Goal: Transaction & Acquisition: Purchase product/service

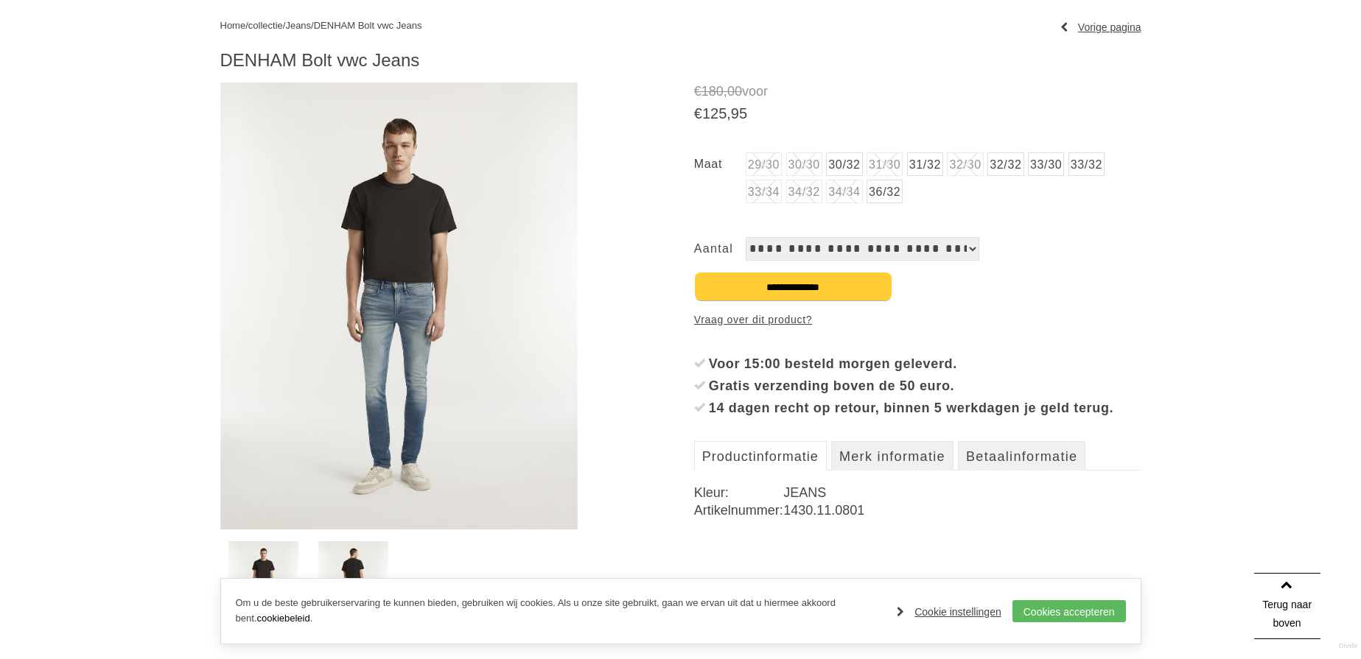
scroll to position [166, 0]
click at [388, 355] on img at bounding box center [399, 304] width 358 height 447
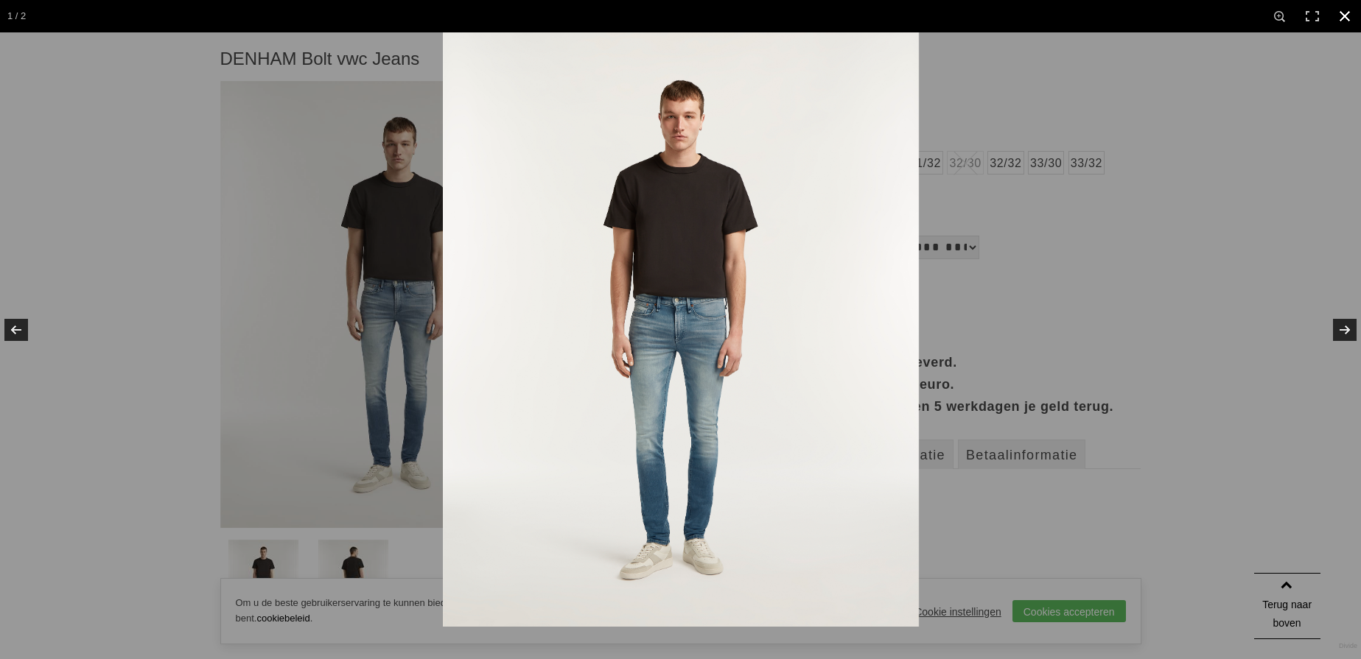
click at [1031, 211] on div at bounding box center [1123, 361] width 1361 height 659
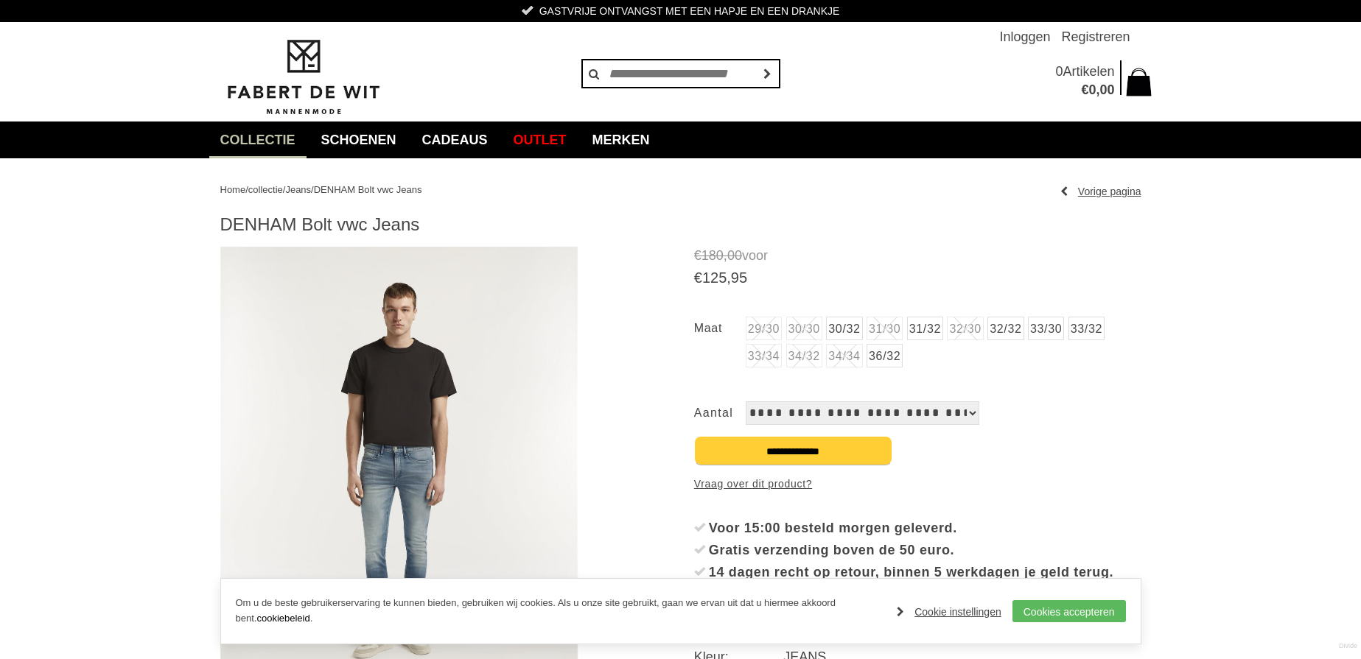
click at [855, 330] on link "30/32" at bounding box center [844, 329] width 36 height 24
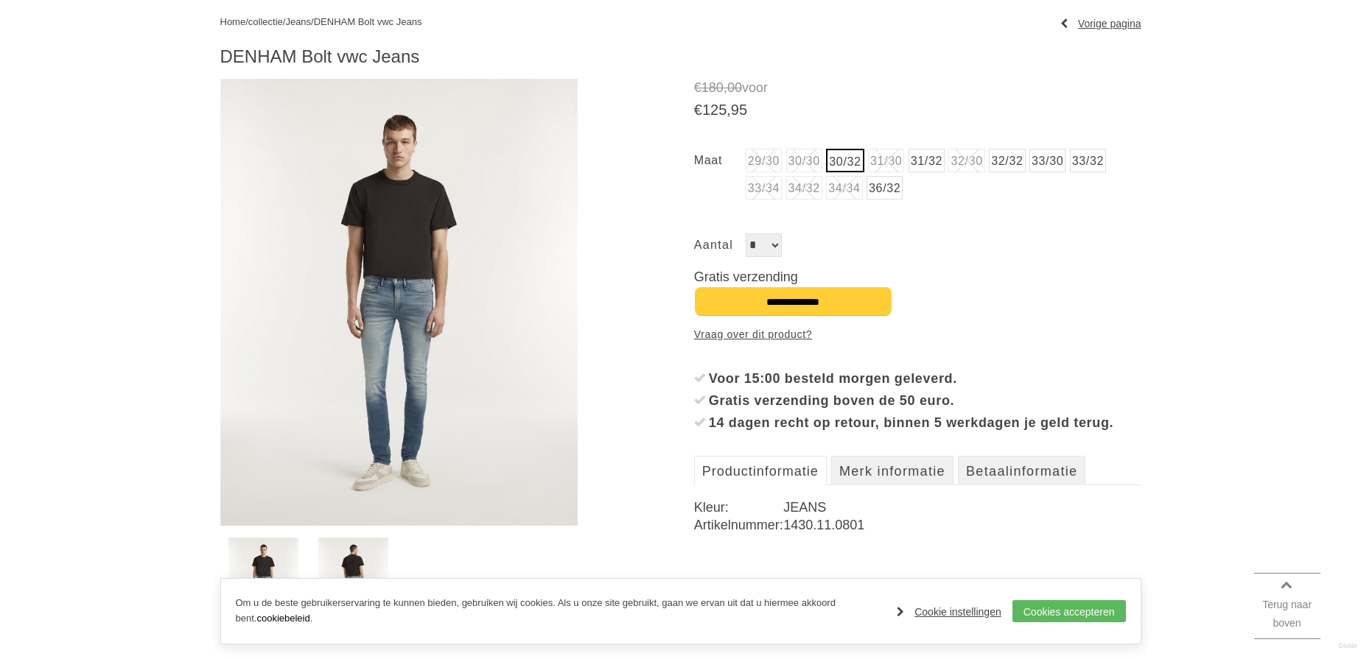
scroll to position [183, 0]
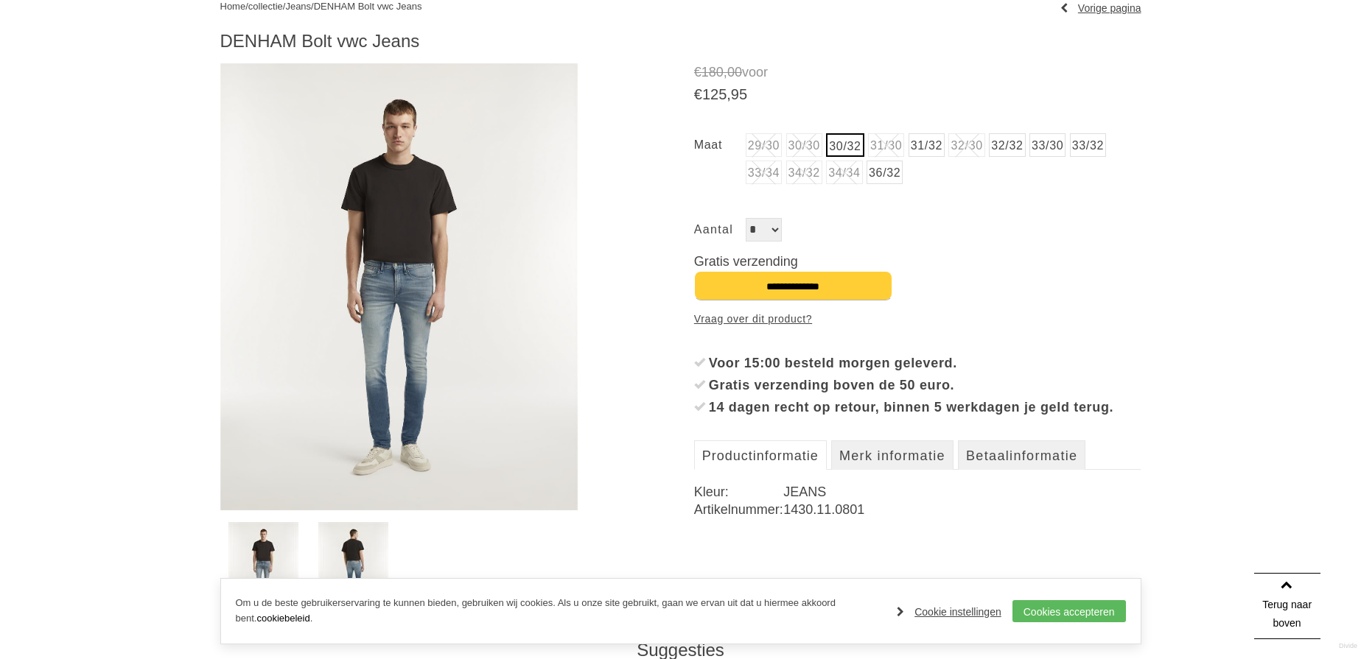
click at [391, 279] on img at bounding box center [399, 286] width 358 height 447
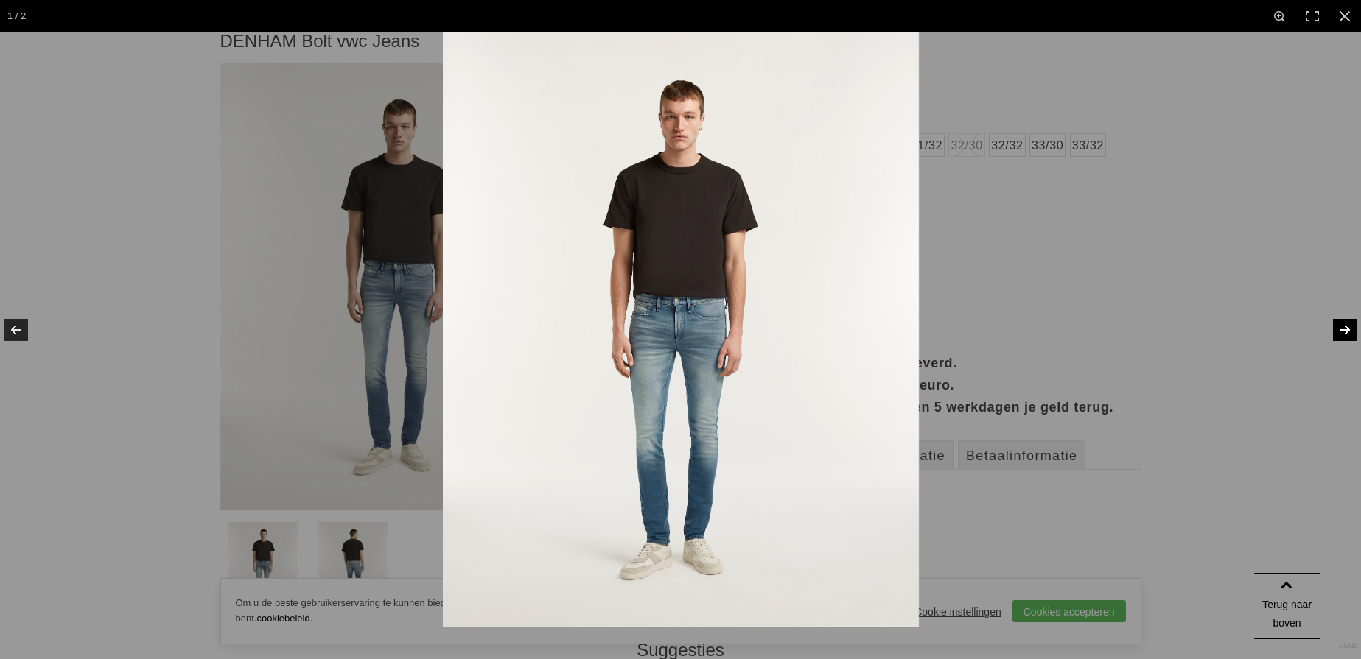
click at [1344, 334] on link at bounding box center [1335, 330] width 52 height 74
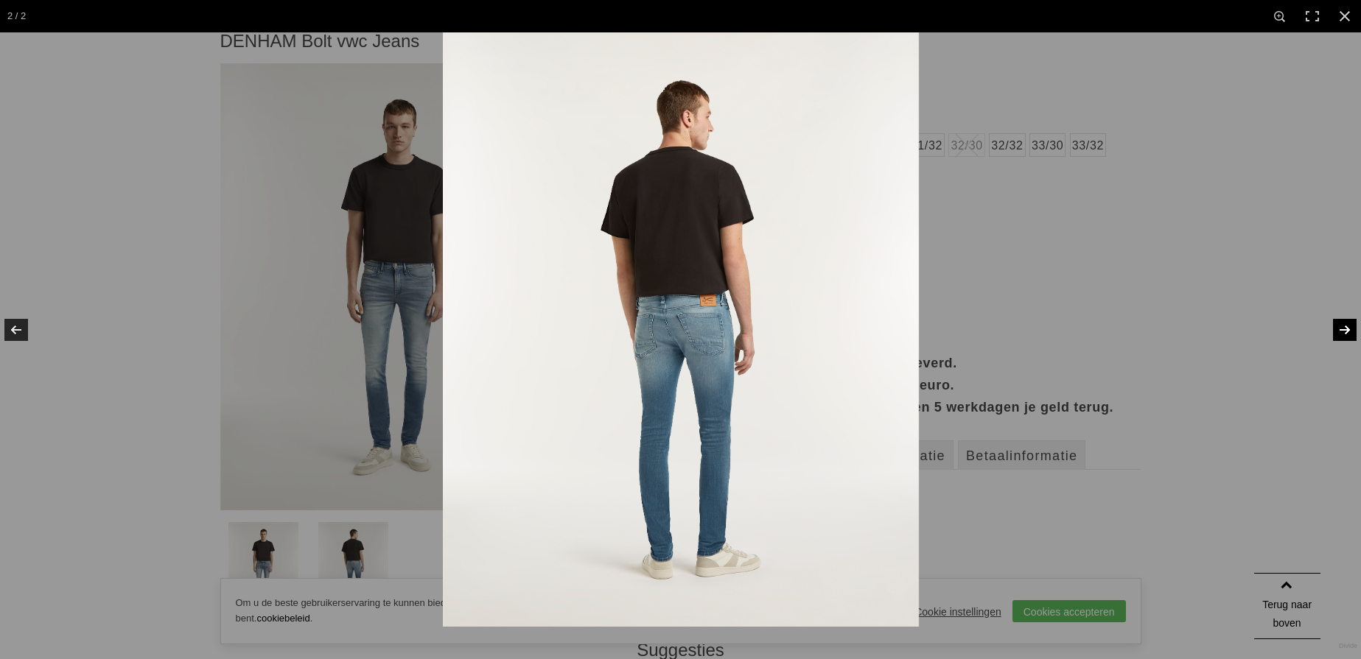
click at [1344, 334] on link at bounding box center [1335, 330] width 52 height 74
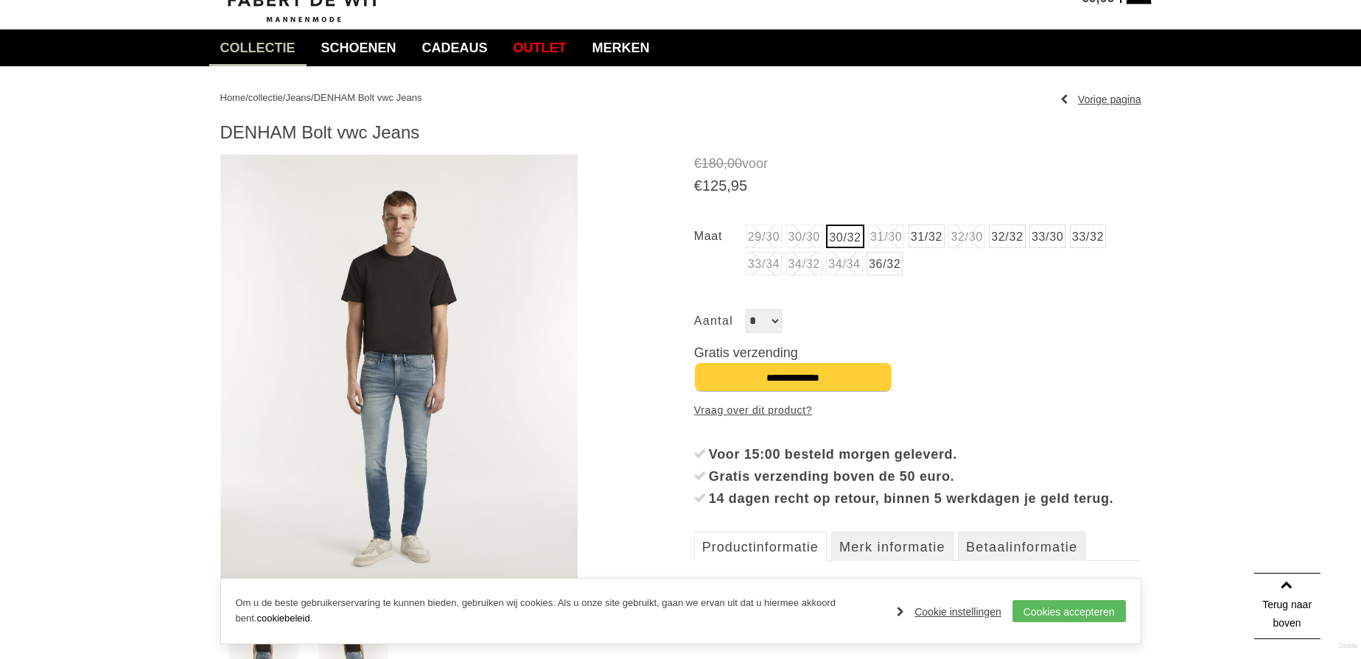
scroll to position [278, 0]
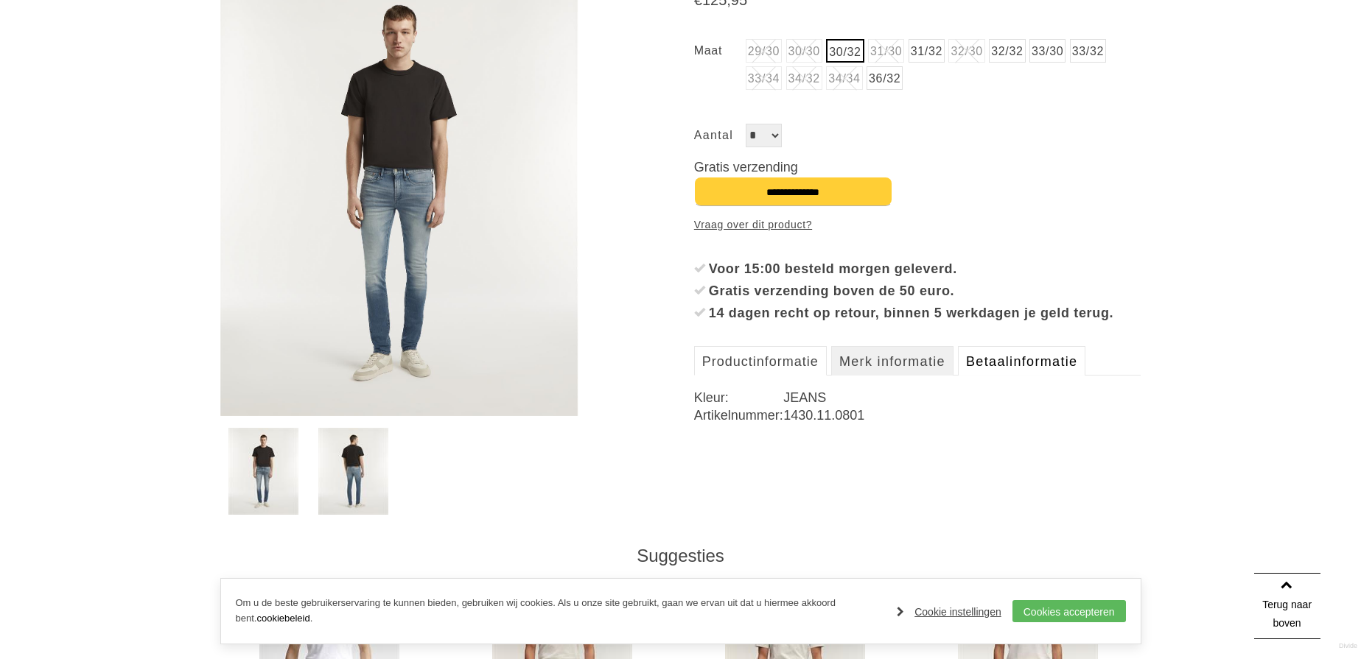
drag, startPoint x: 1000, startPoint y: 389, endPoint x: 981, endPoint y: 389, distance: 19.2
click at [1000, 376] on link "Betaalinformatie" at bounding box center [1021, 360] width 127 height 29
click at [911, 376] on link "Merk informatie" at bounding box center [892, 360] width 122 height 29
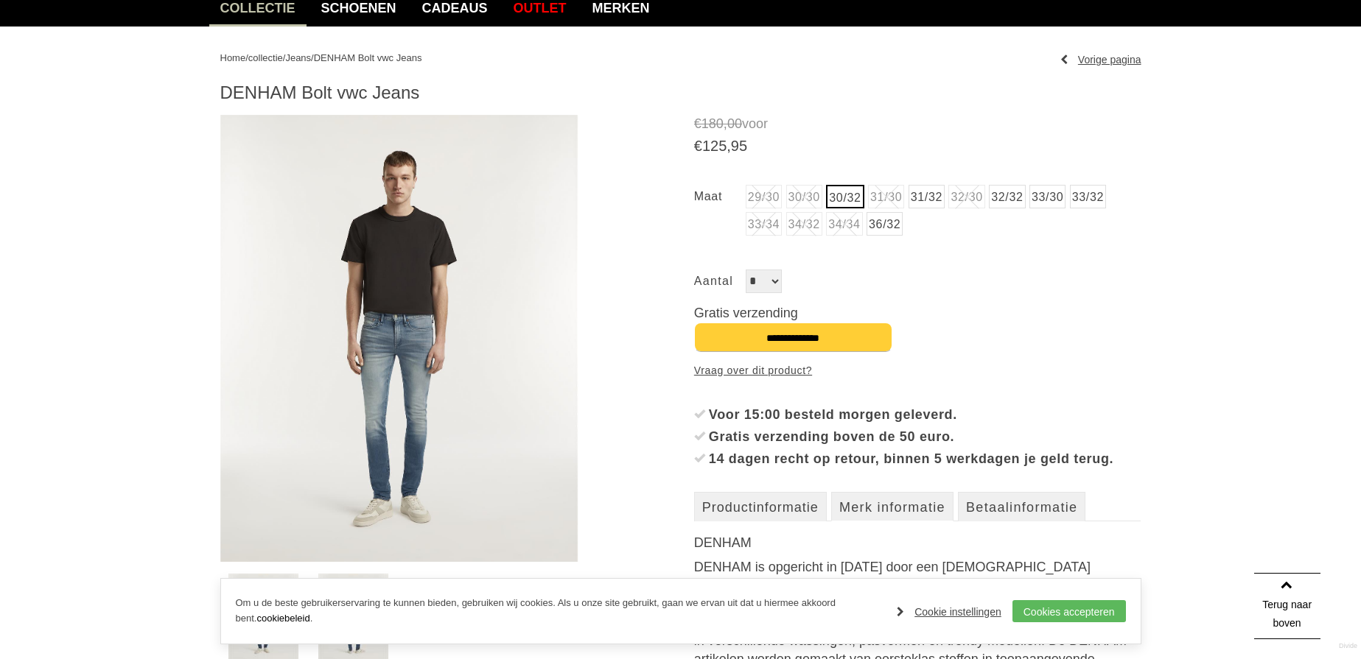
scroll to position [135, 0]
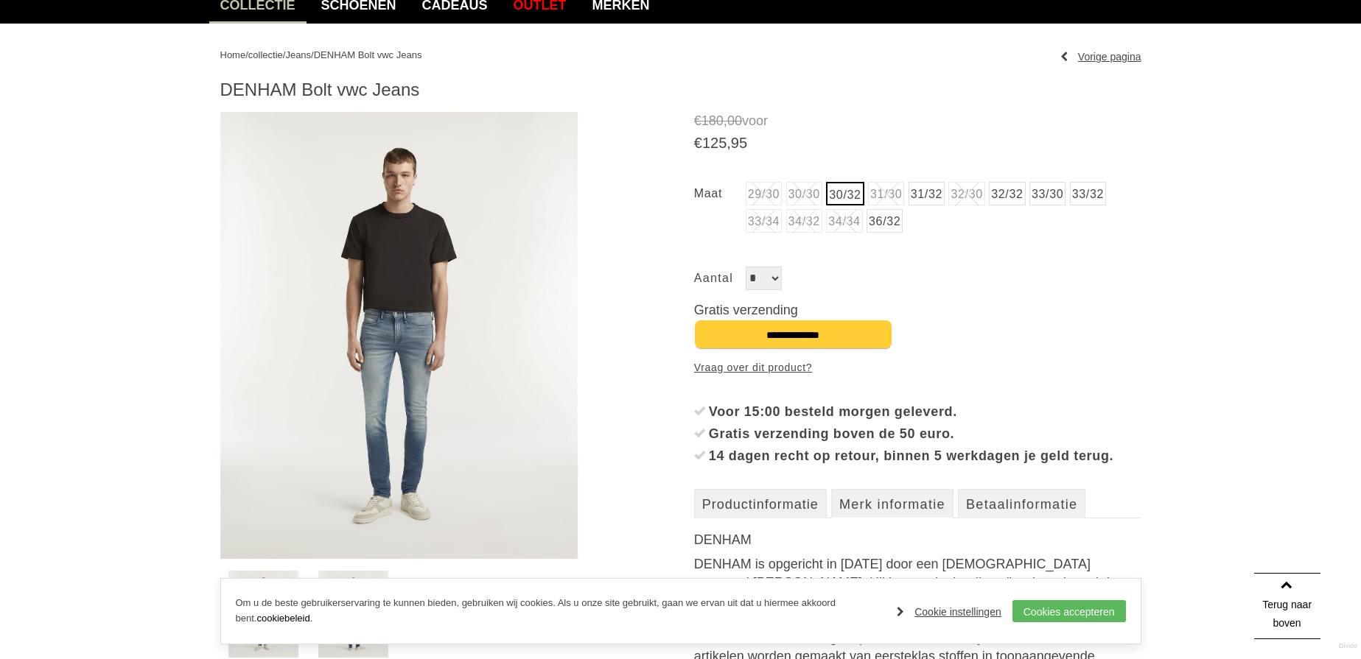
click at [464, 358] on img at bounding box center [399, 335] width 358 height 447
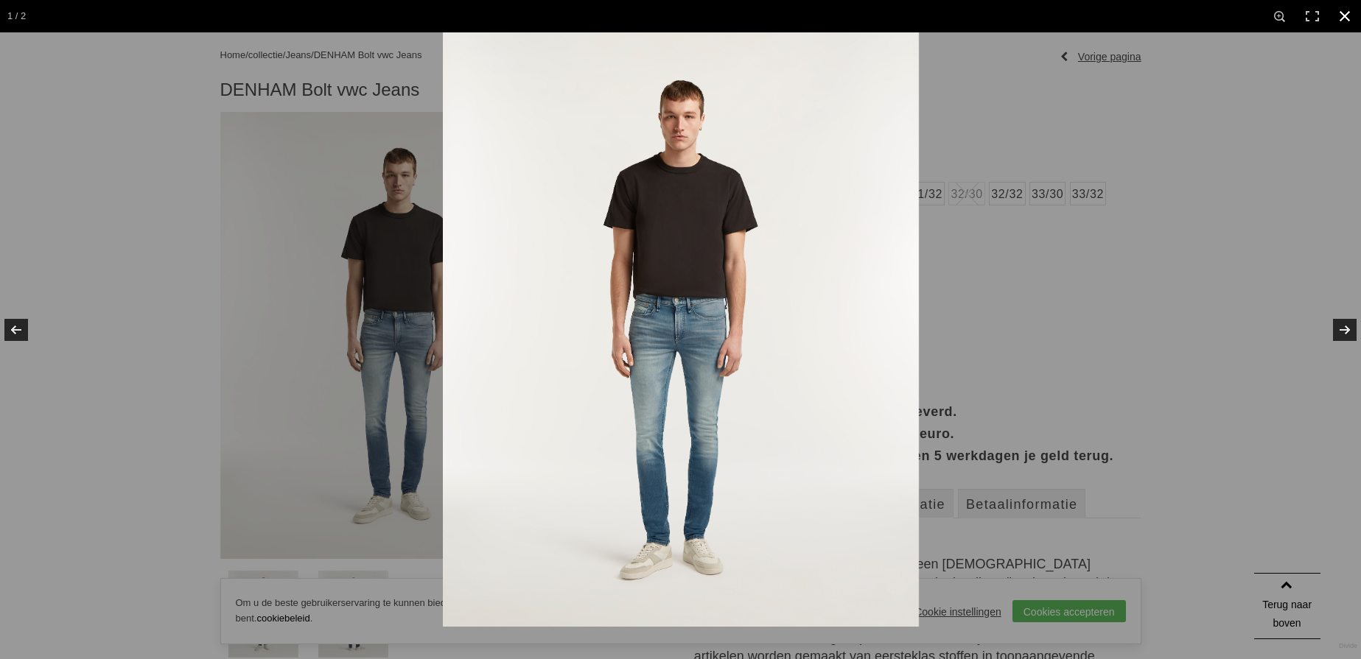
click at [1115, 376] on div at bounding box center [1123, 361] width 1361 height 659
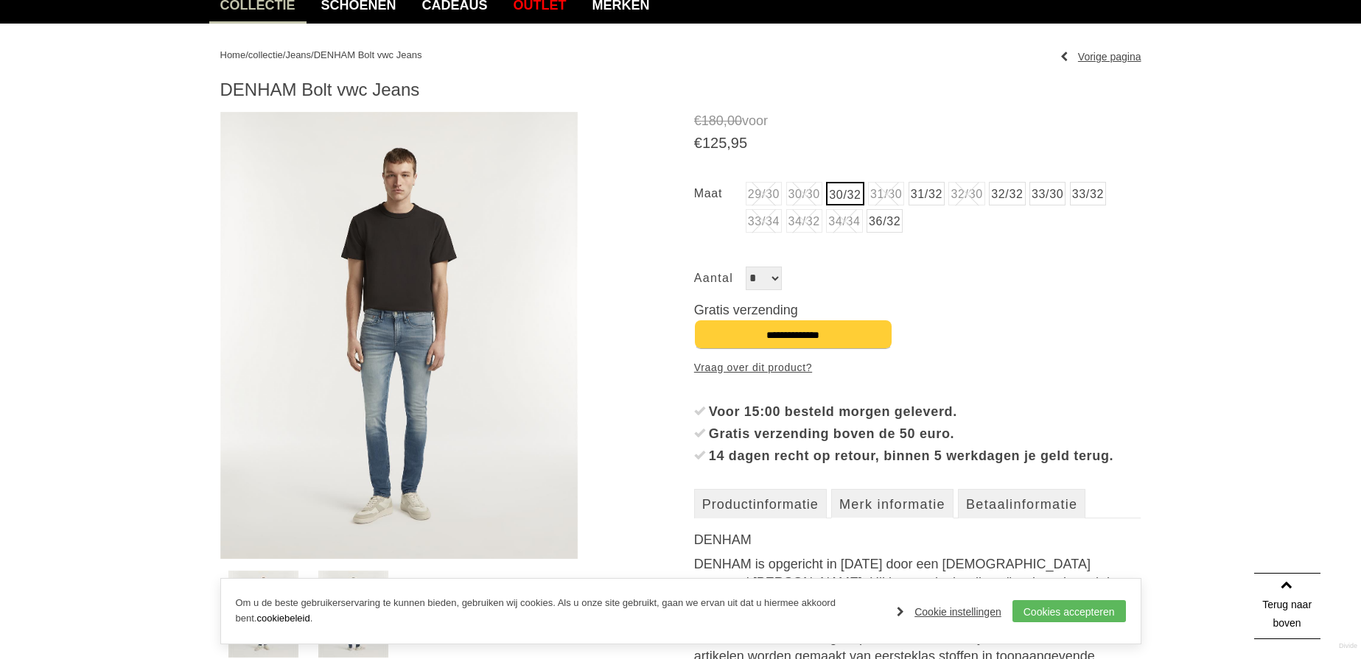
click at [446, 340] on img at bounding box center [399, 335] width 358 height 447
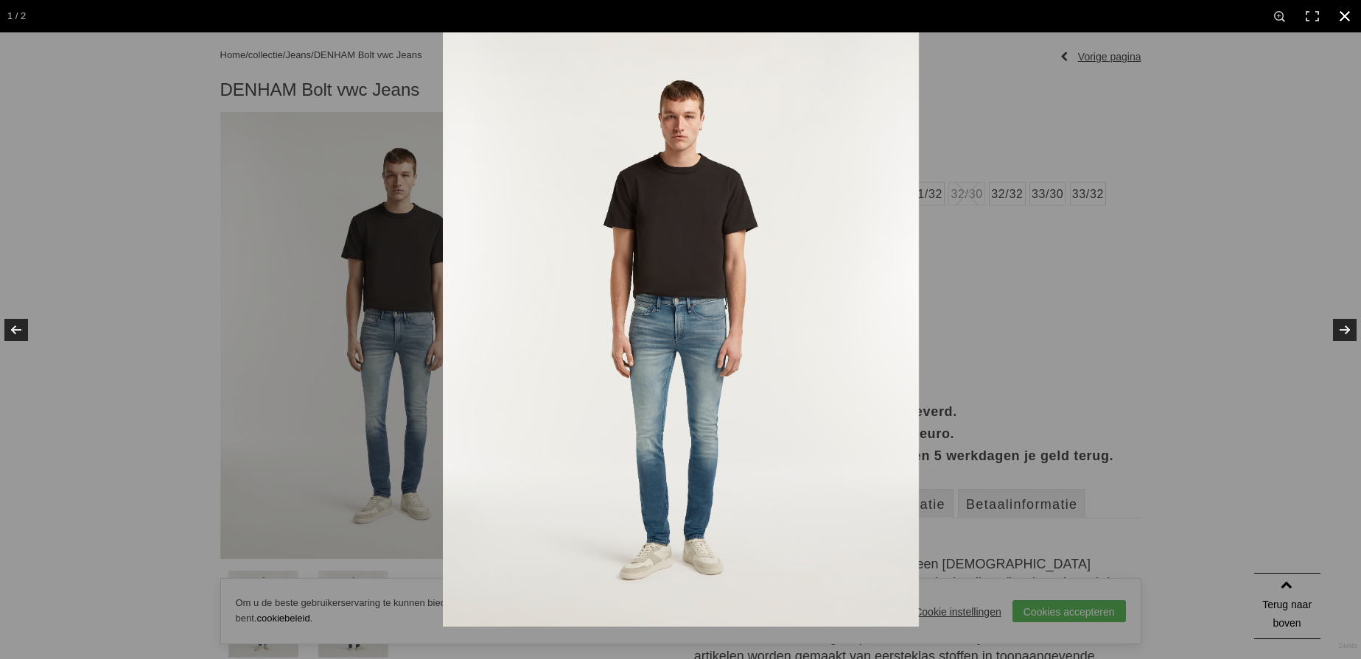
click at [180, 245] on div at bounding box center [680, 329] width 1361 height 659
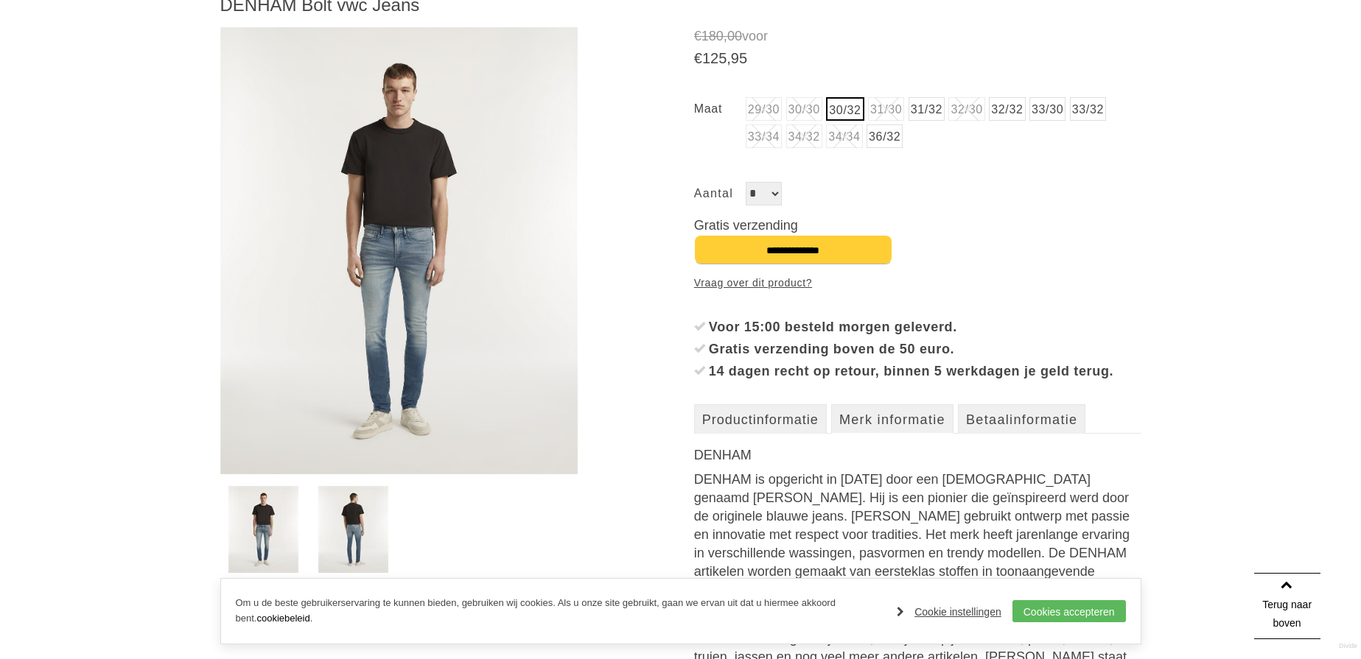
scroll to position [337, 0]
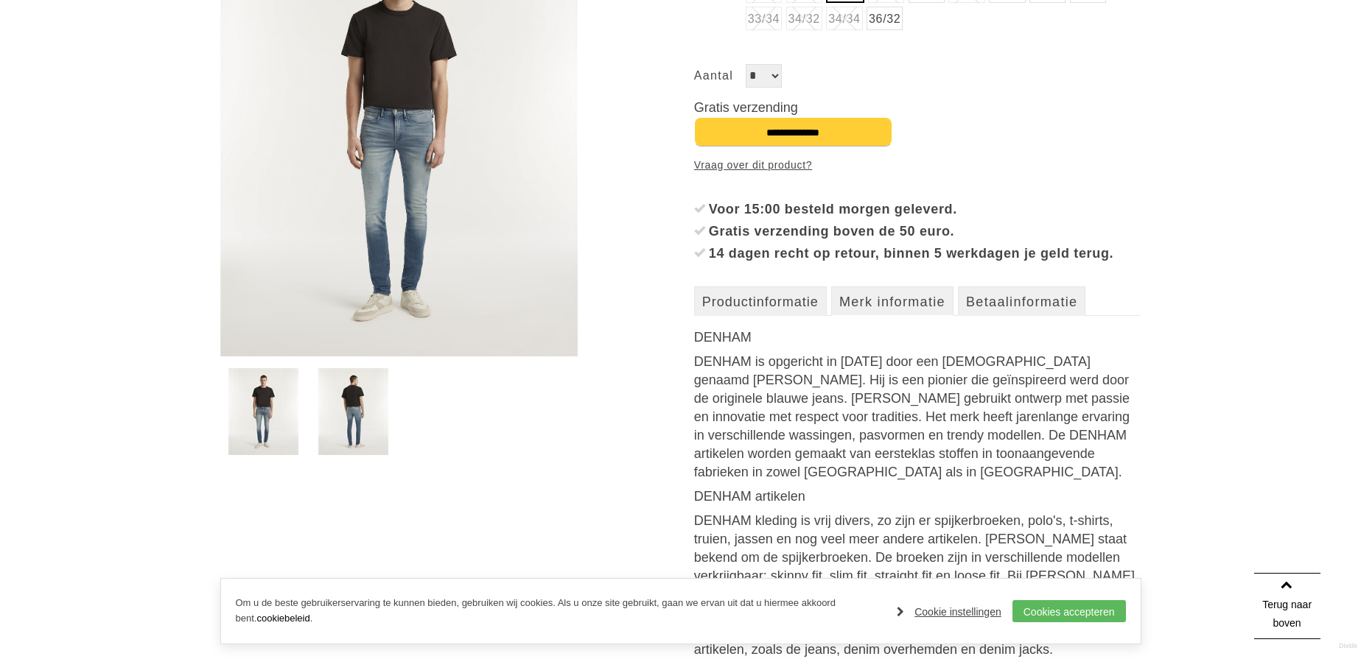
click at [358, 418] on img at bounding box center [353, 411] width 70 height 87
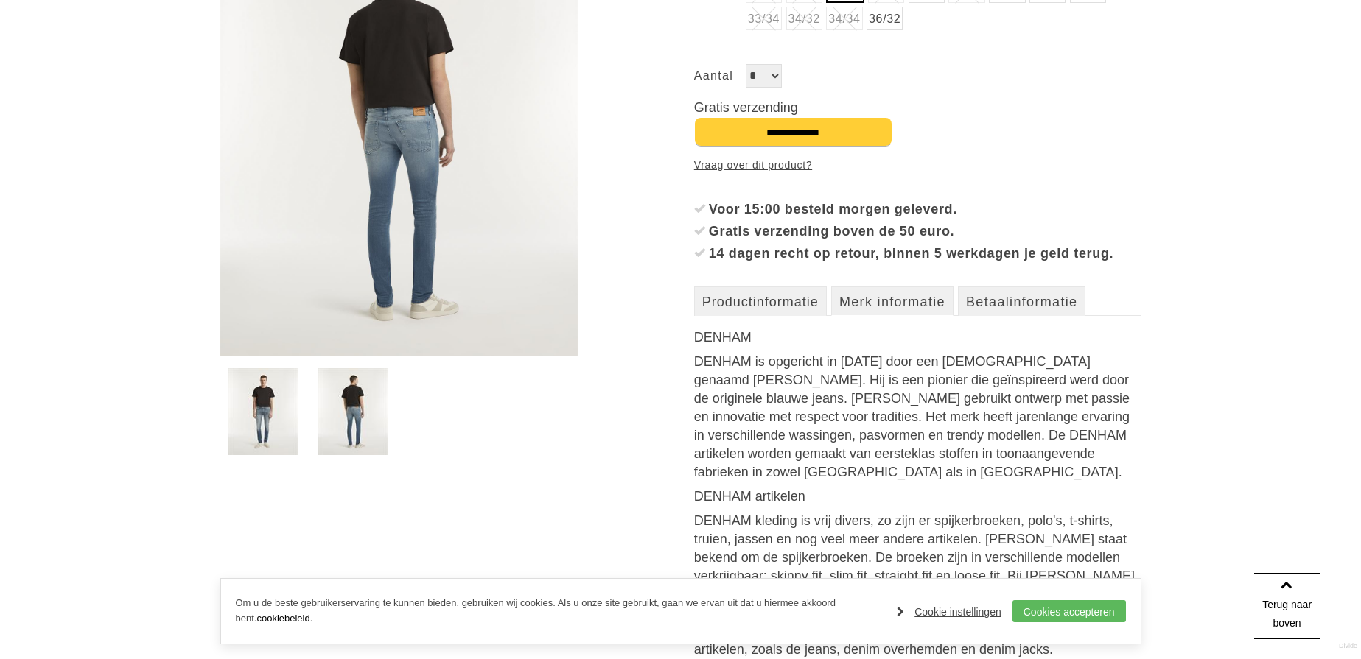
click at [273, 411] on img at bounding box center [263, 411] width 70 height 87
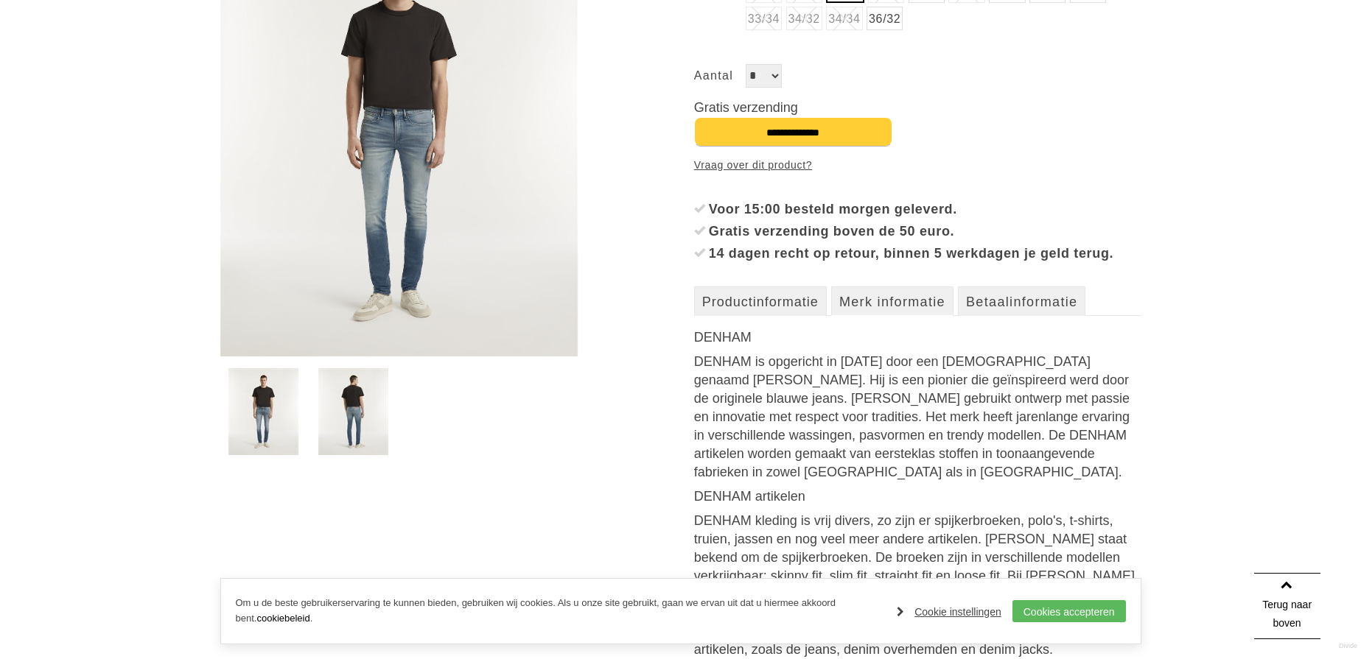
click at [402, 273] on img at bounding box center [399, 132] width 358 height 447
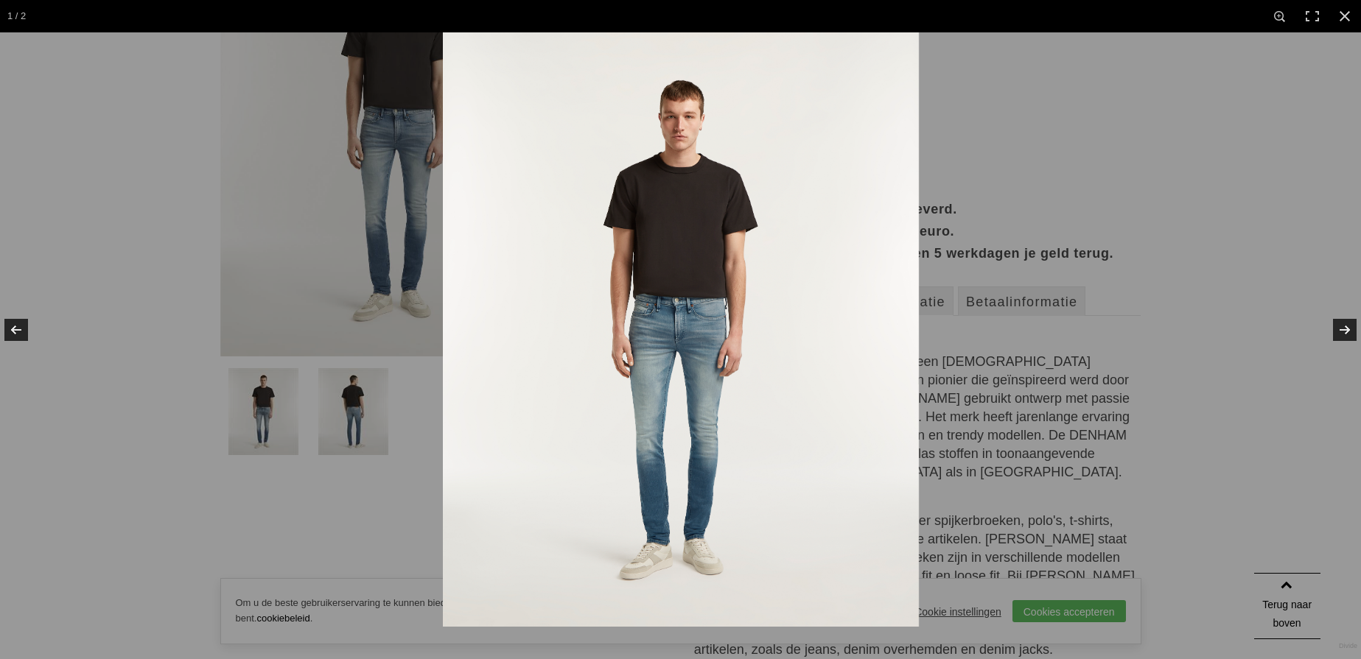
click at [703, 326] on img at bounding box center [681, 329] width 476 height 595
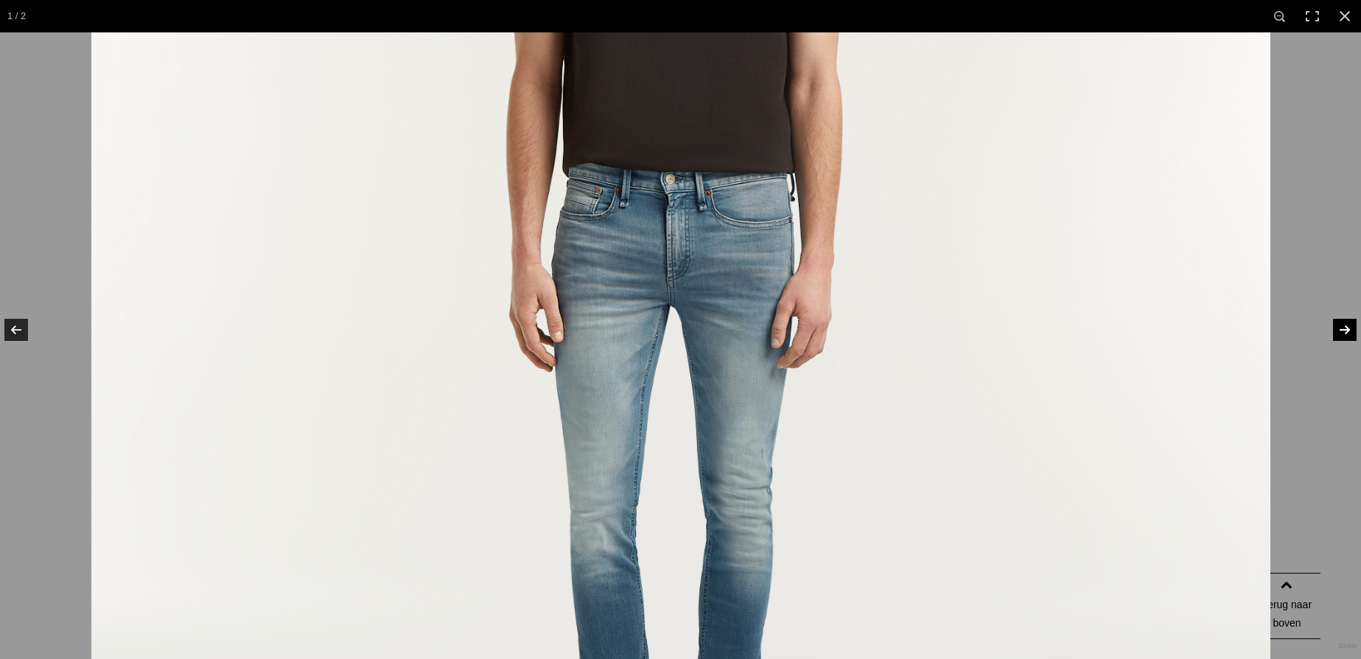
click at [1353, 329] on link at bounding box center [1335, 330] width 52 height 74
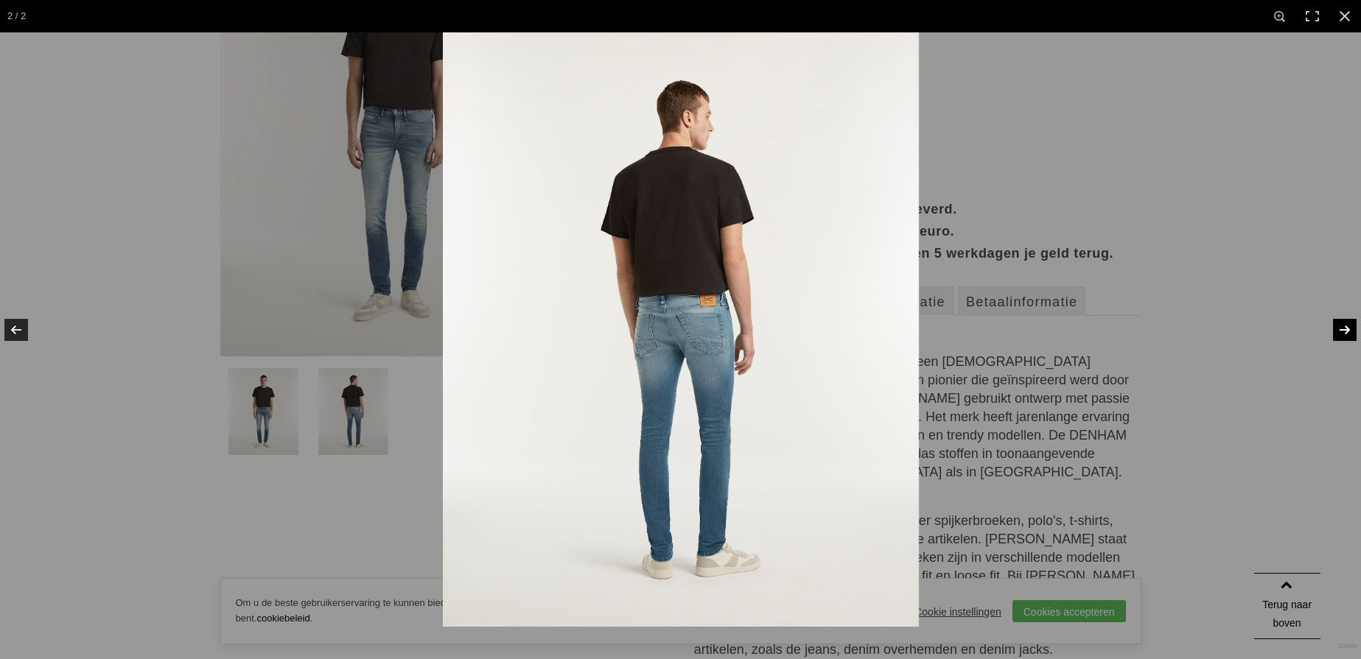
click at [1353, 329] on link at bounding box center [1335, 330] width 52 height 74
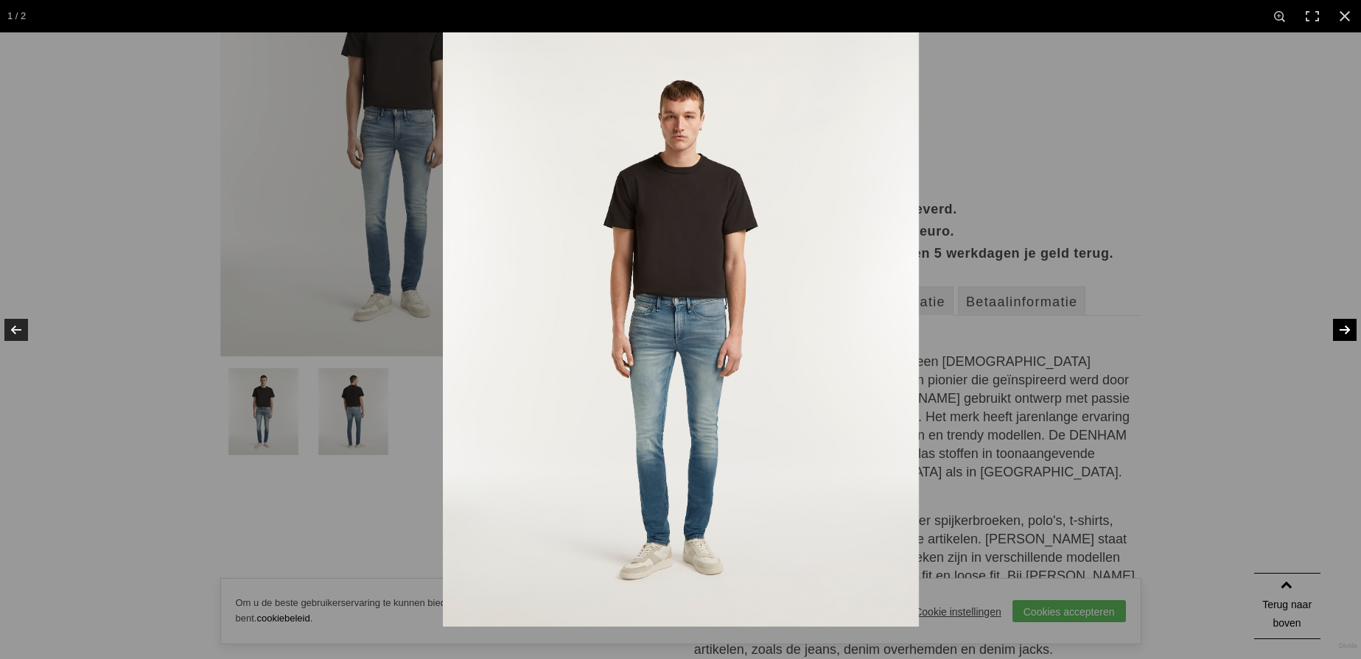
click at [704, 390] on img at bounding box center [681, 329] width 476 height 595
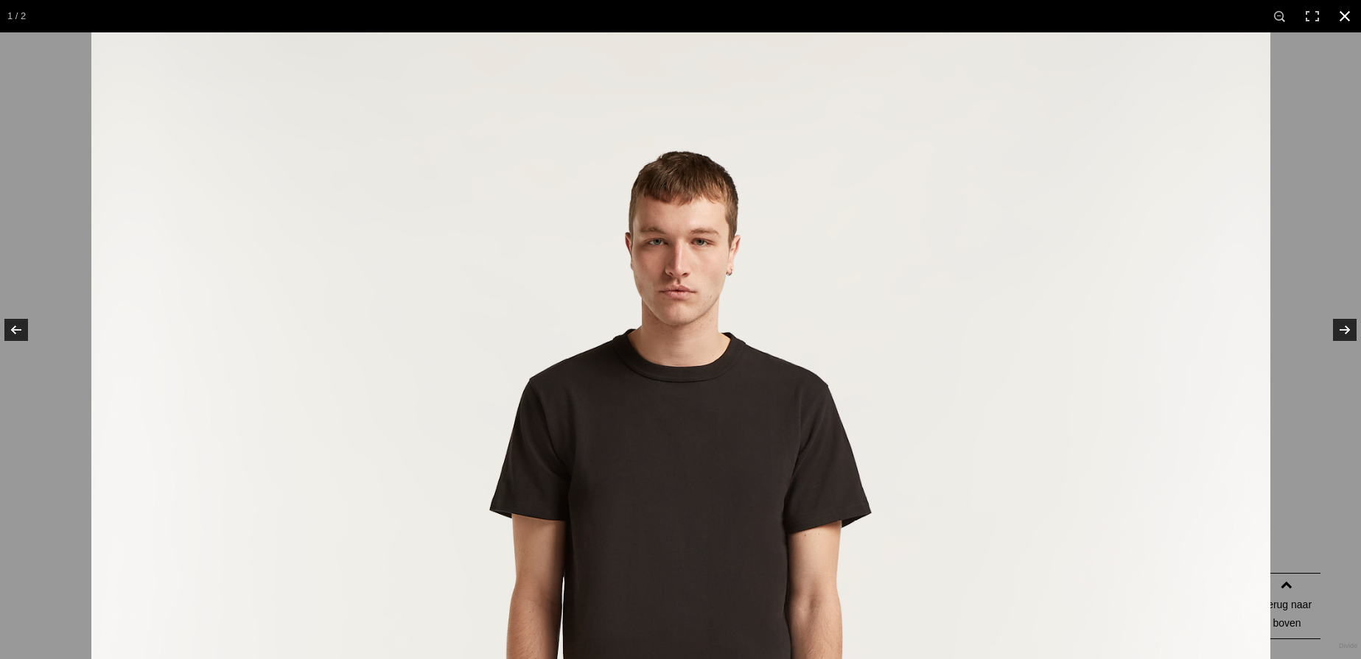
drag, startPoint x: 1342, startPoint y: 11, endPoint x: 1322, endPoint y: 41, distance: 36.0
click at [1342, 11] on link at bounding box center [1344, 16] width 32 height 32
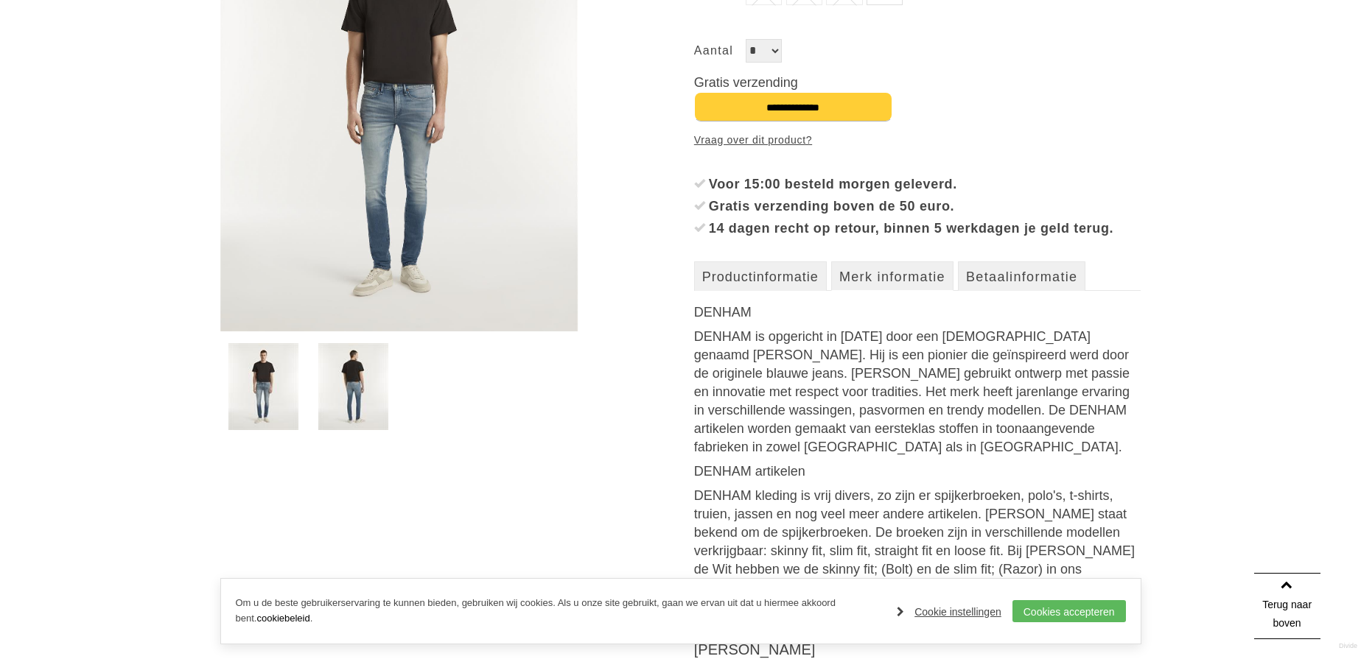
scroll to position [0, 0]
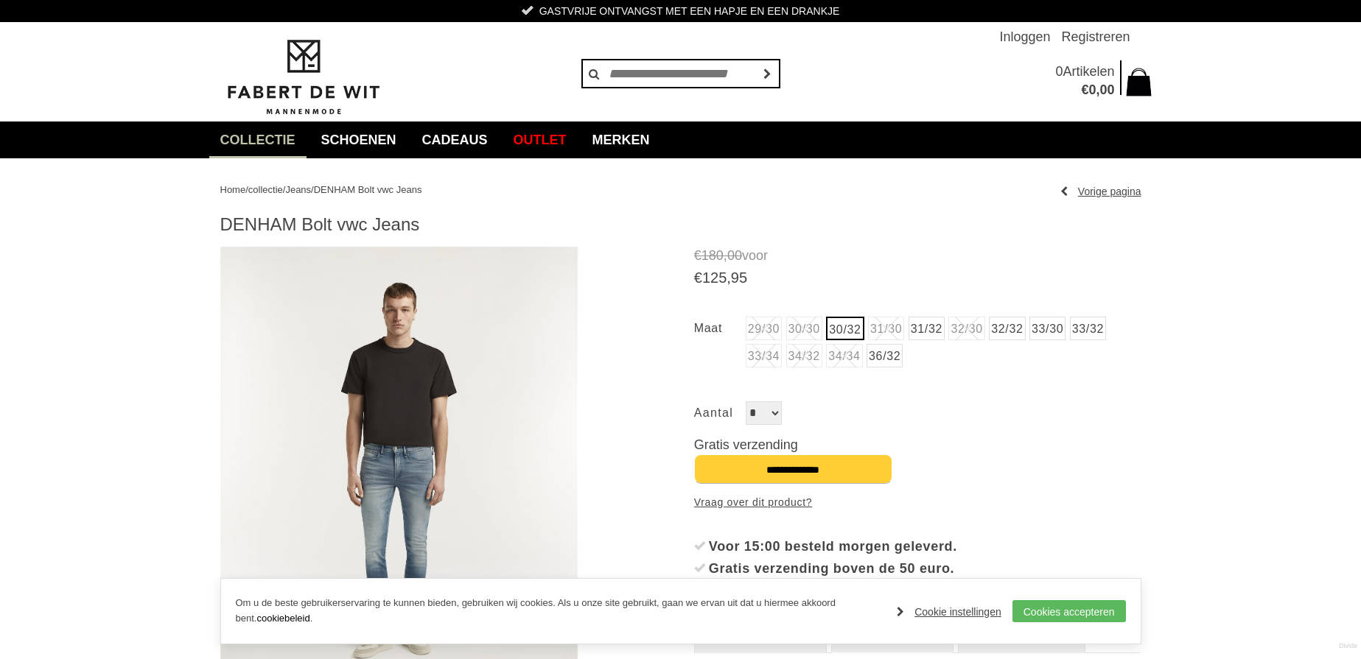
drag, startPoint x: 340, startPoint y: 225, endPoint x: 386, endPoint y: 225, distance: 45.7
click at [386, 225] on h1 "DENHAM Bolt vwc Jeans" at bounding box center [680, 225] width 921 height 22
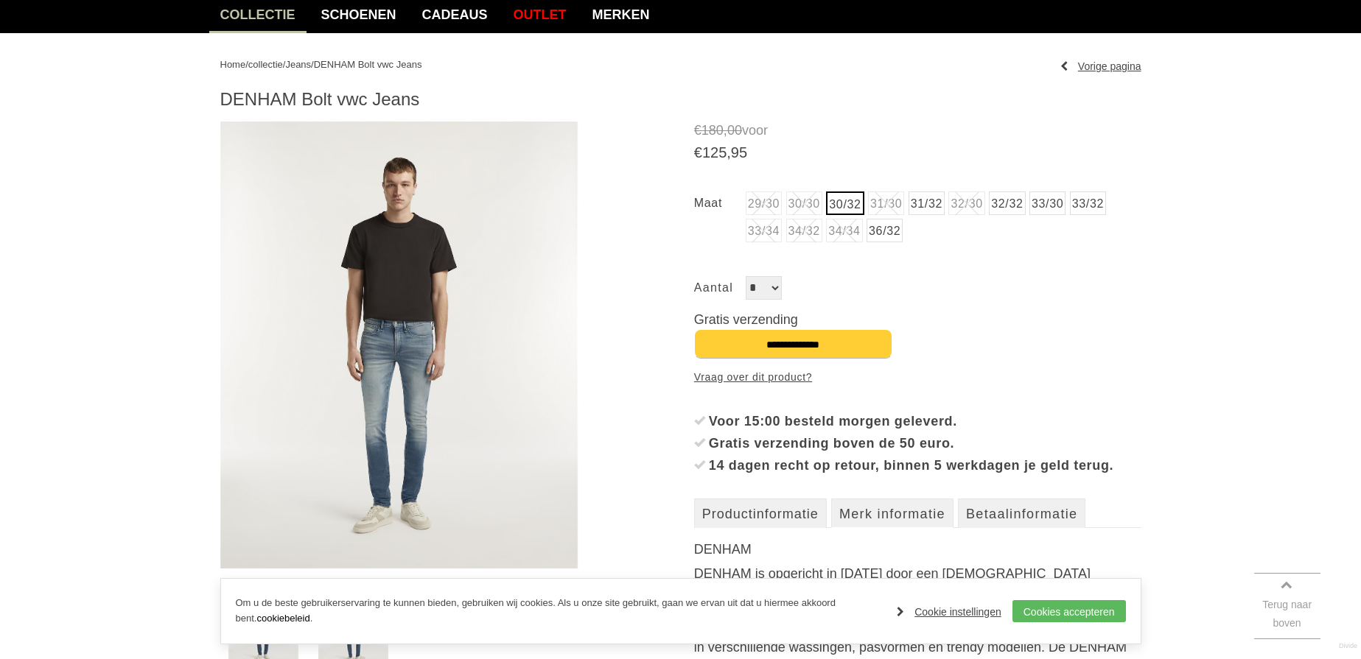
scroll to position [137, 0]
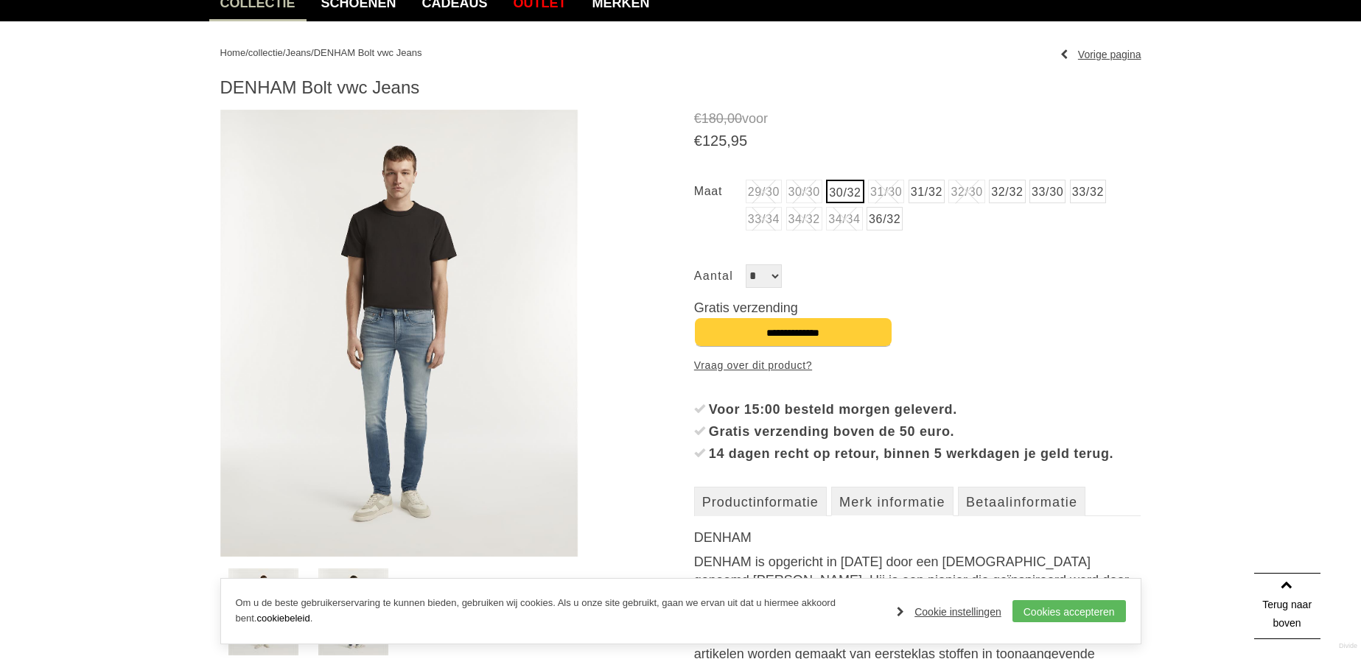
click at [338, 353] on img at bounding box center [399, 333] width 358 height 447
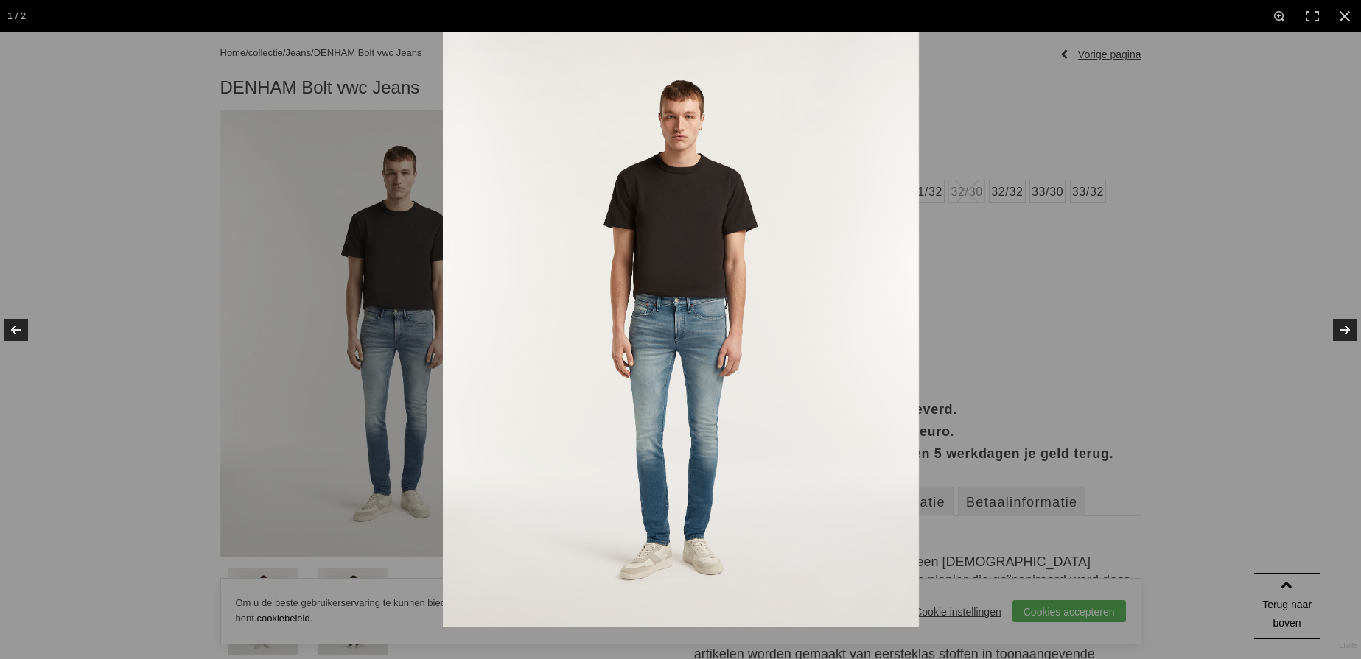
click at [696, 444] on img at bounding box center [681, 329] width 476 height 595
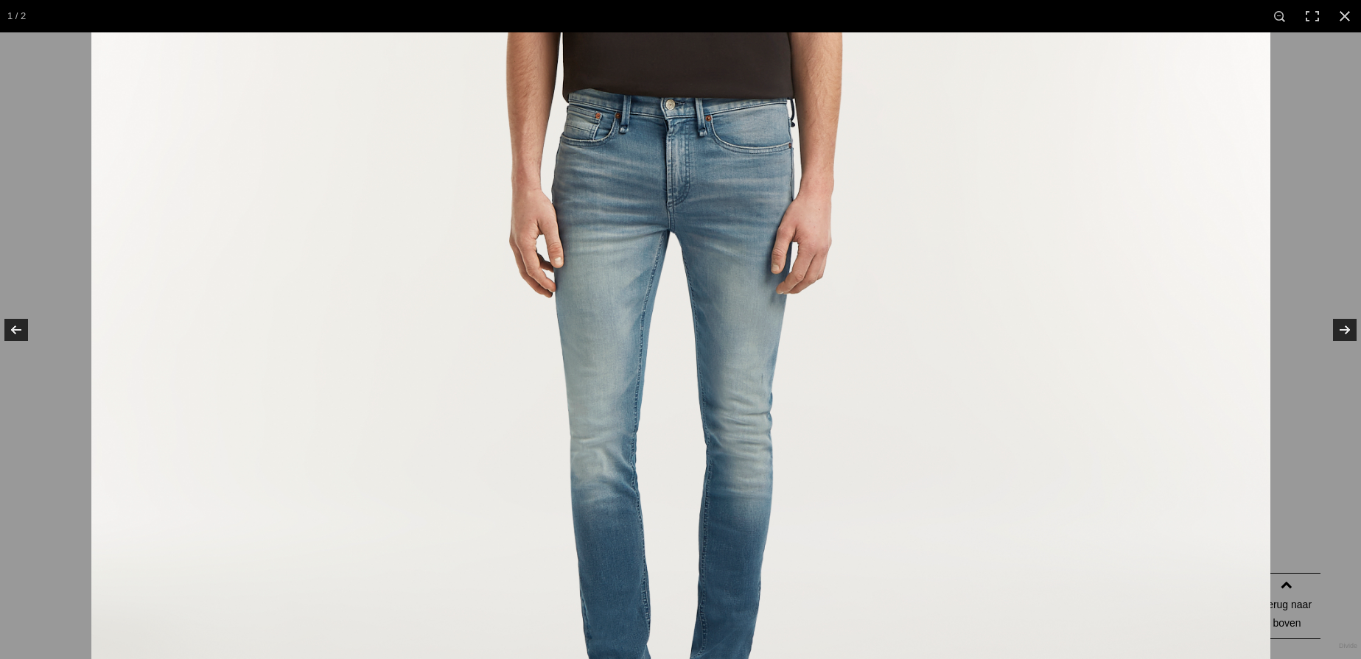
click at [630, 269] on img at bounding box center [680, 177] width 1179 height 1473
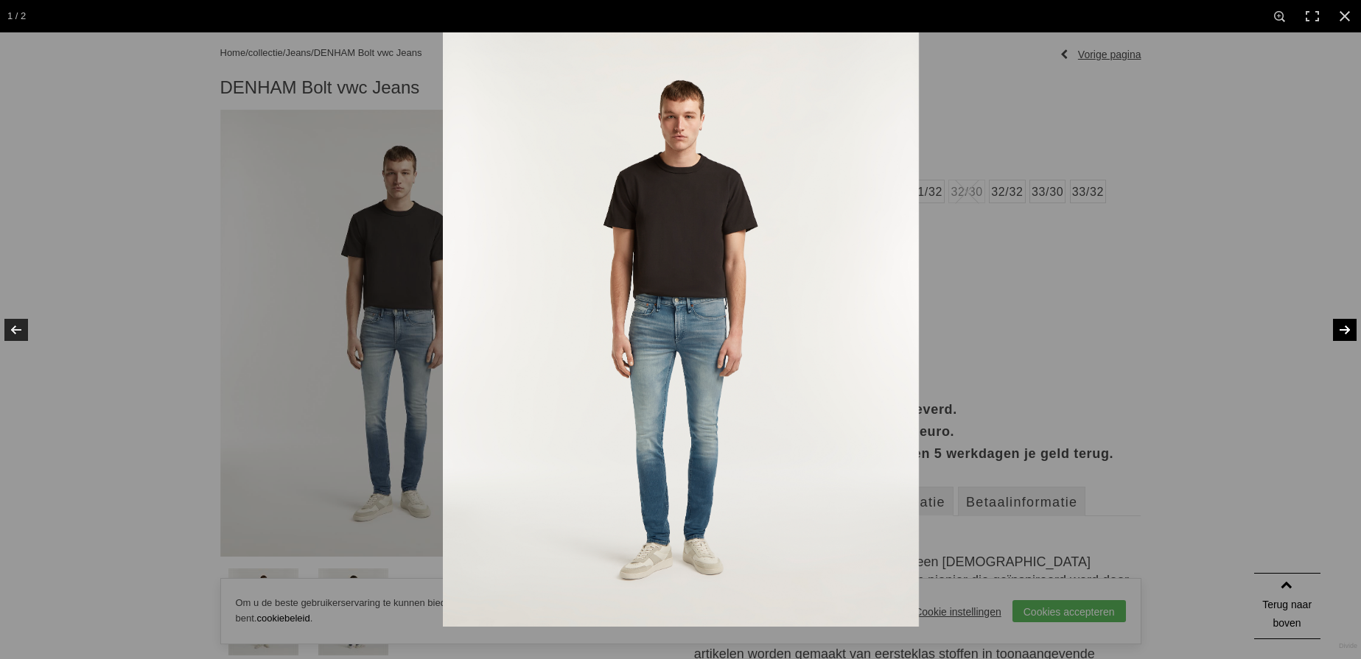
click at [1336, 329] on link at bounding box center [1335, 330] width 52 height 74
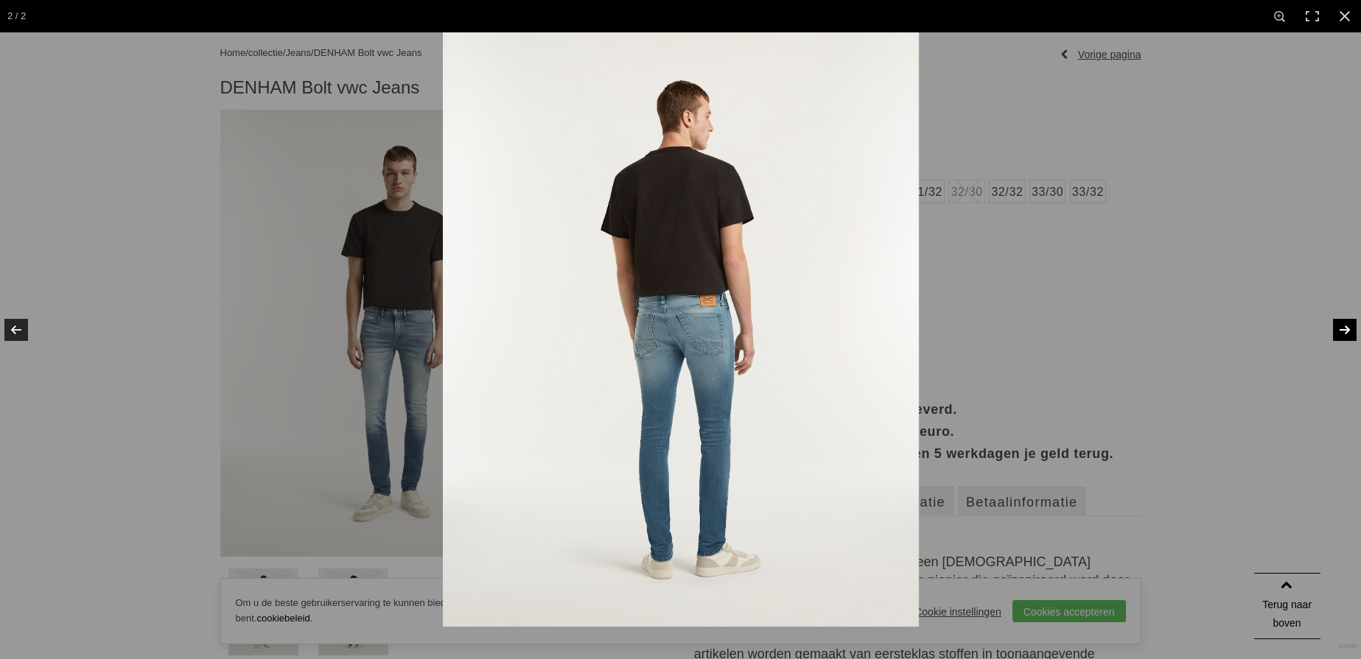
click at [1336, 329] on link at bounding box center [1335, 330] width 52 height 74
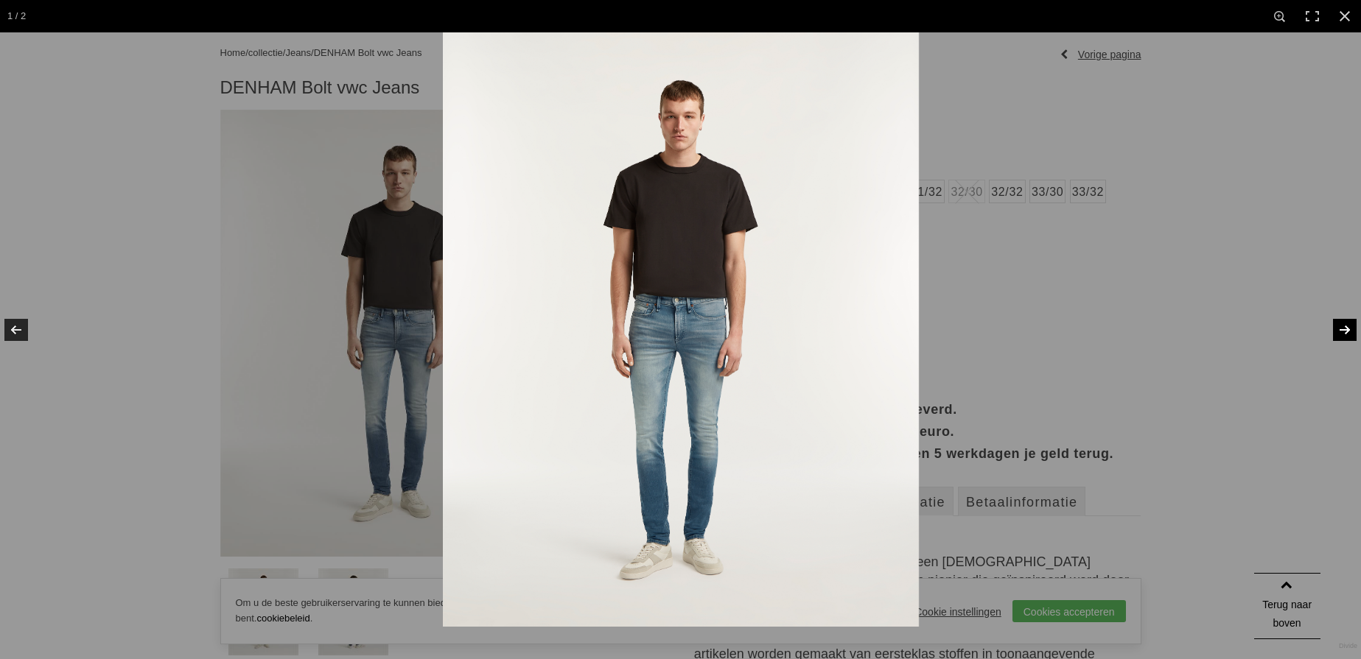
click at [666, 362] on img at bounding box center [681, 329] width 476 height 595
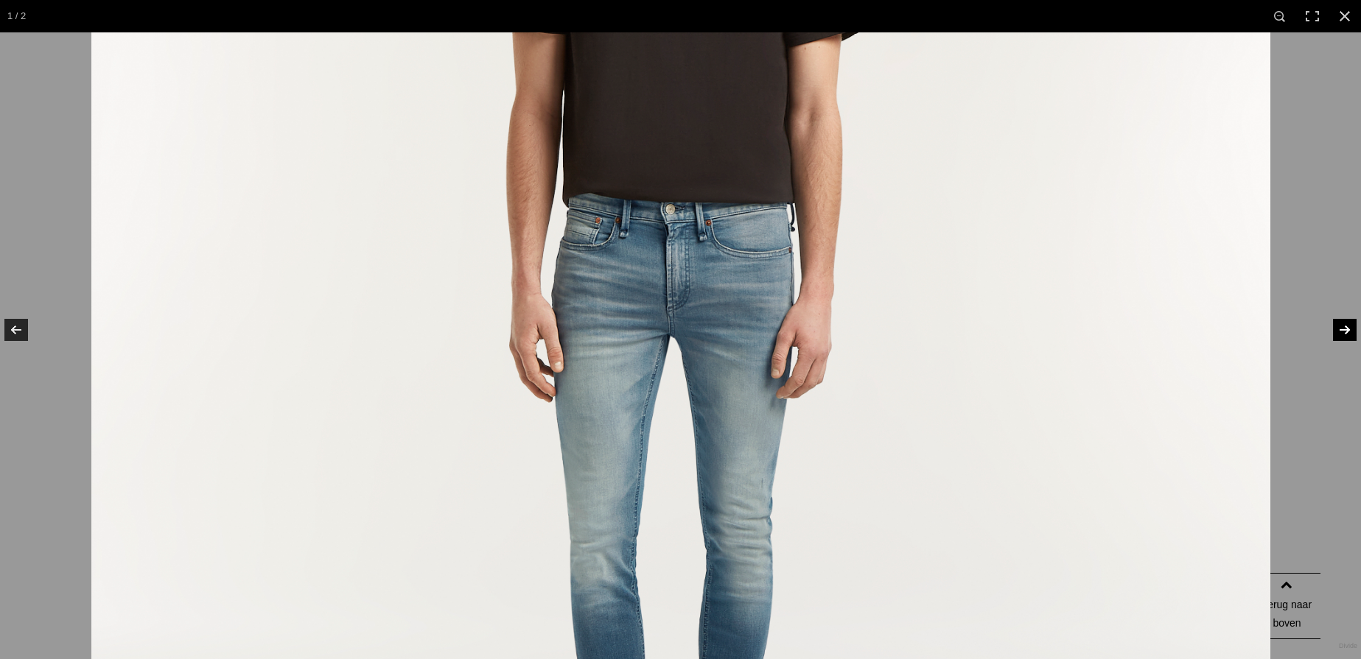
click at [675, 361] on img at bounding box center [680, 281] width 1179 height 1473
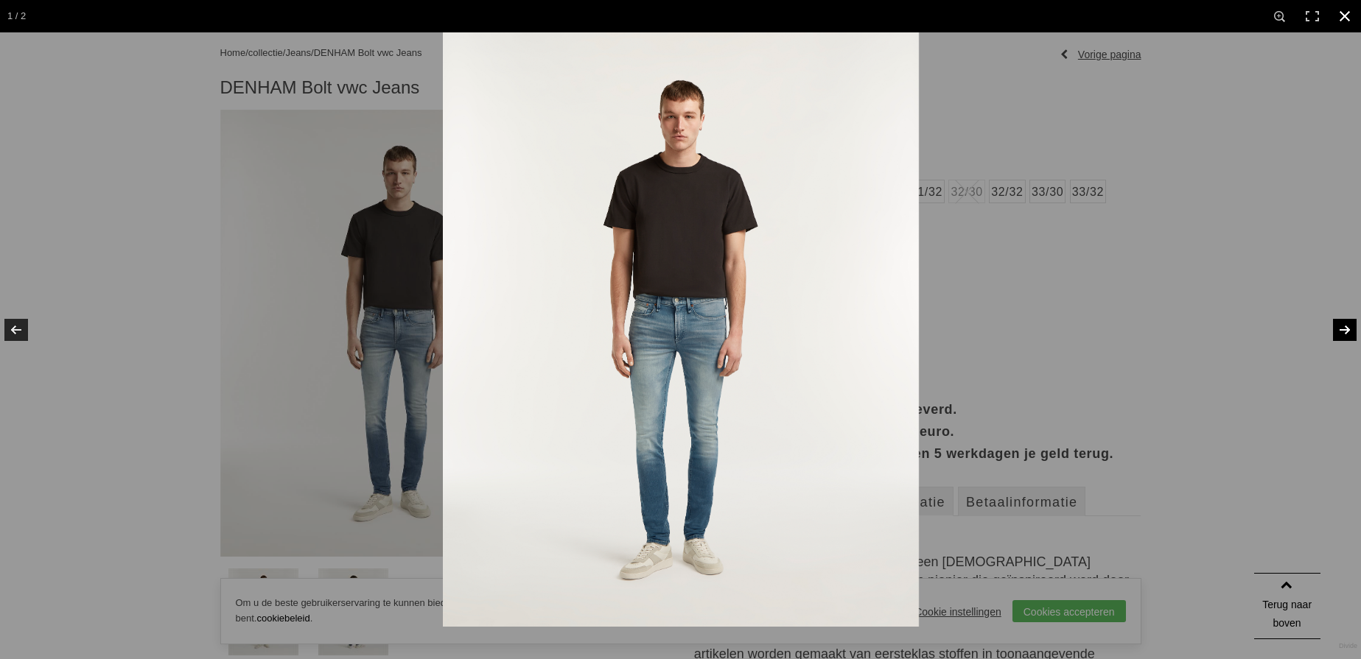
click at [1047, 320] on div at bounding box center [1123, 361] width 1361 height 659
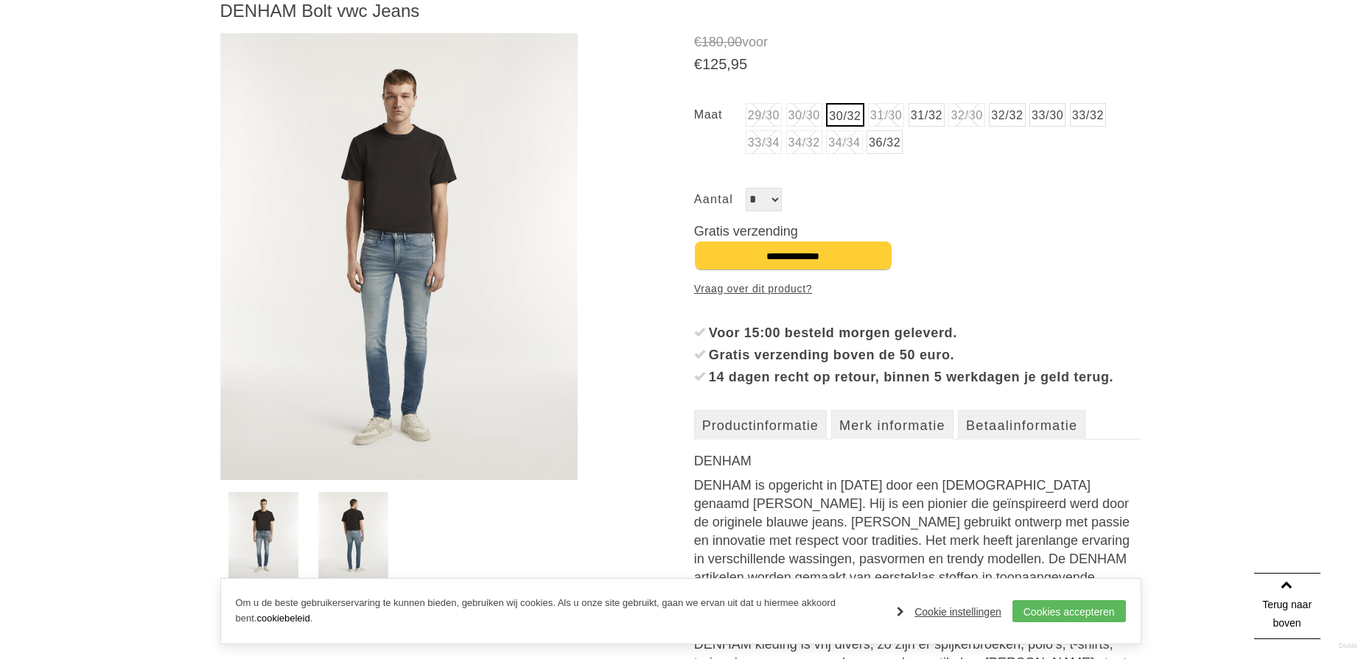
scroll to position [214, 0]
click at [816, 248] on input "**********" at bounding box center [793, 254] width 198 height 29
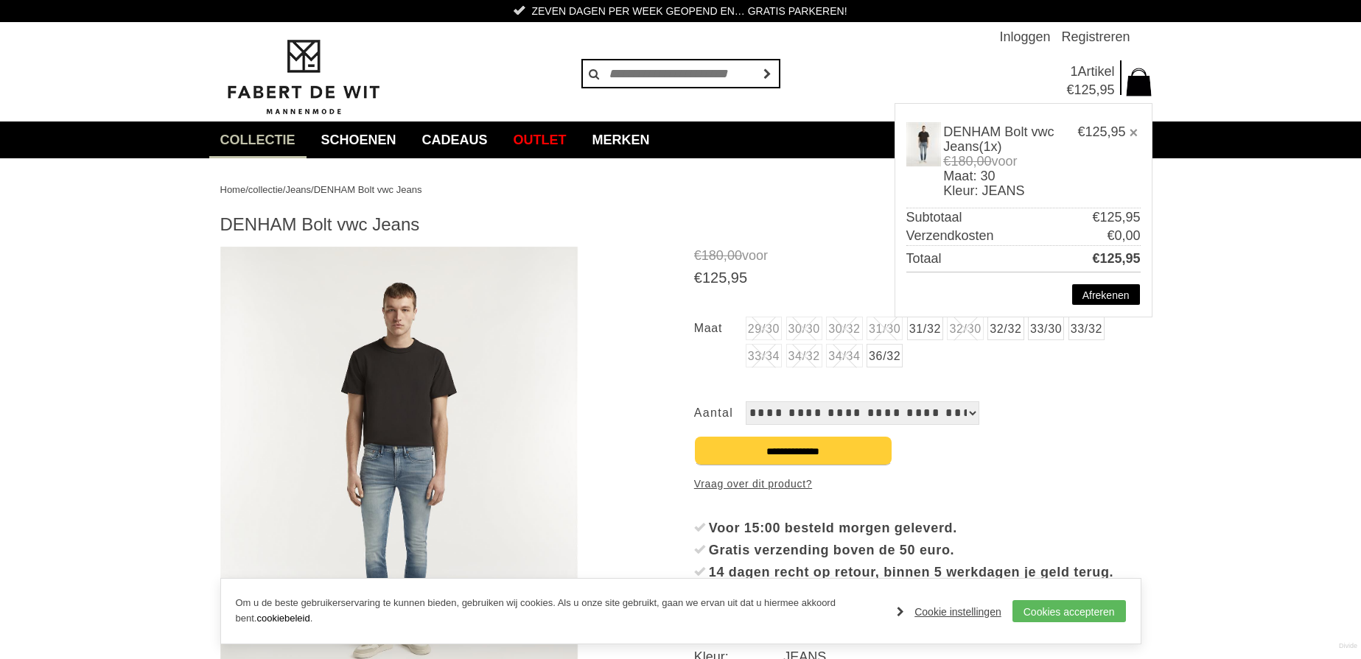
click at [825, 416] on select "**********" at bounding box center [863, 414] width 234 height 24
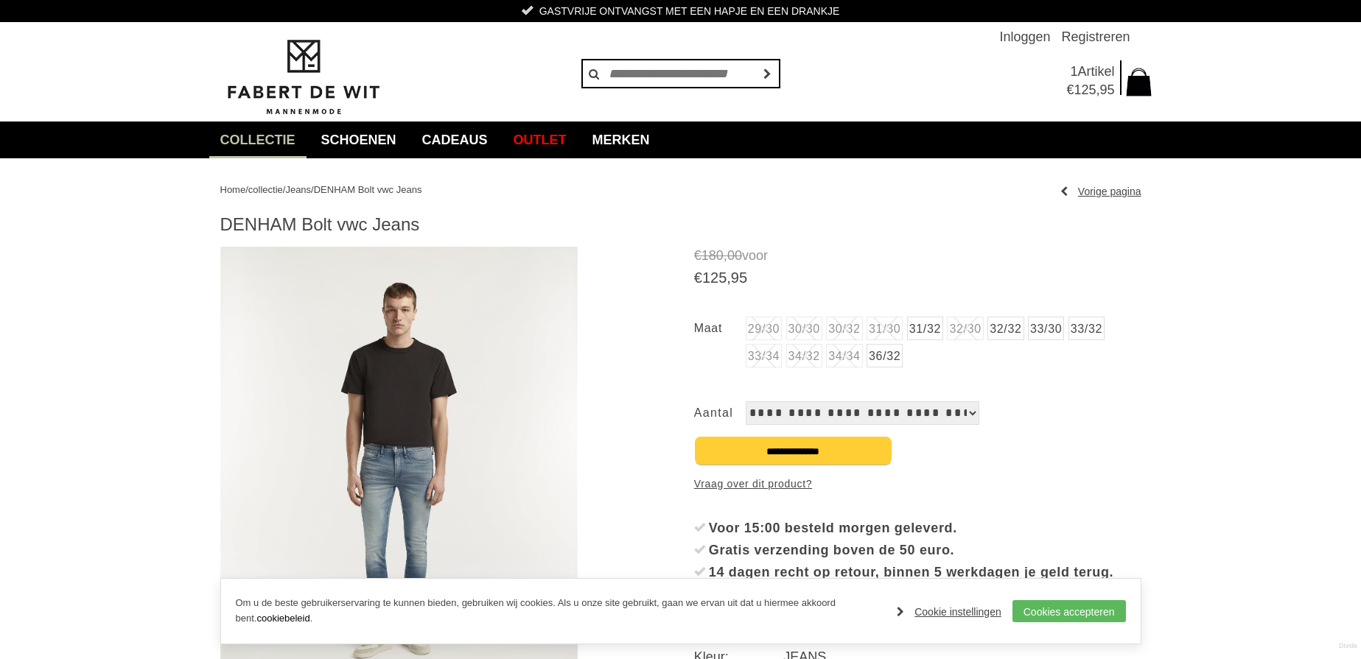
click at [1096, 81] on span "€ 125 , 95" at bounding box center [1079, 90] width 69 height 18
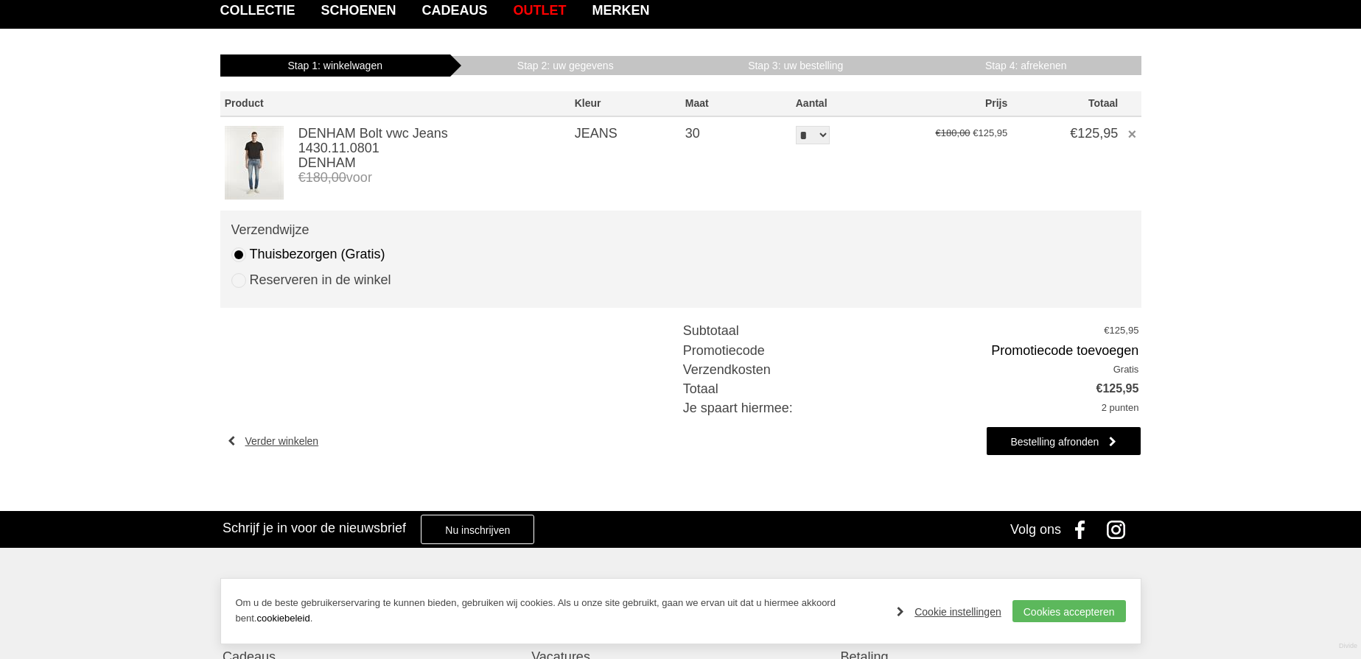
scroll to position [144, 0]
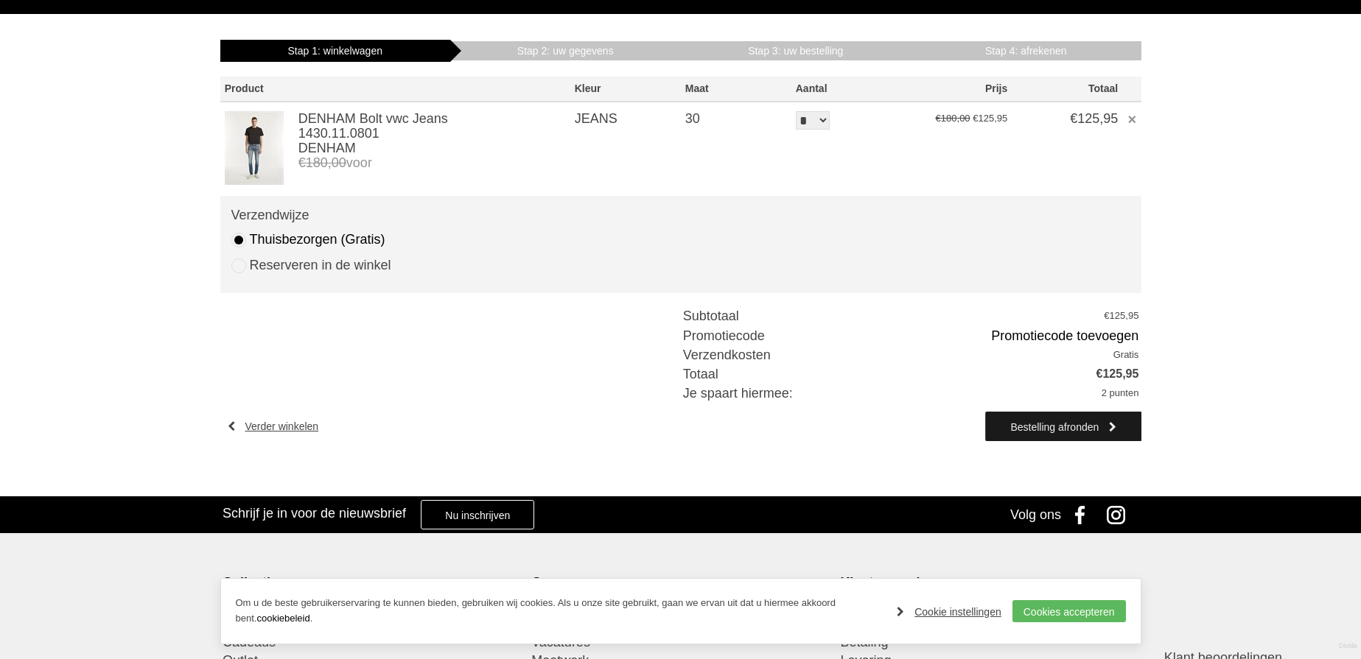
click at [1038, 427] on link "Bestelling afronden" at bounding box center [1063, 426] width 155 height 29
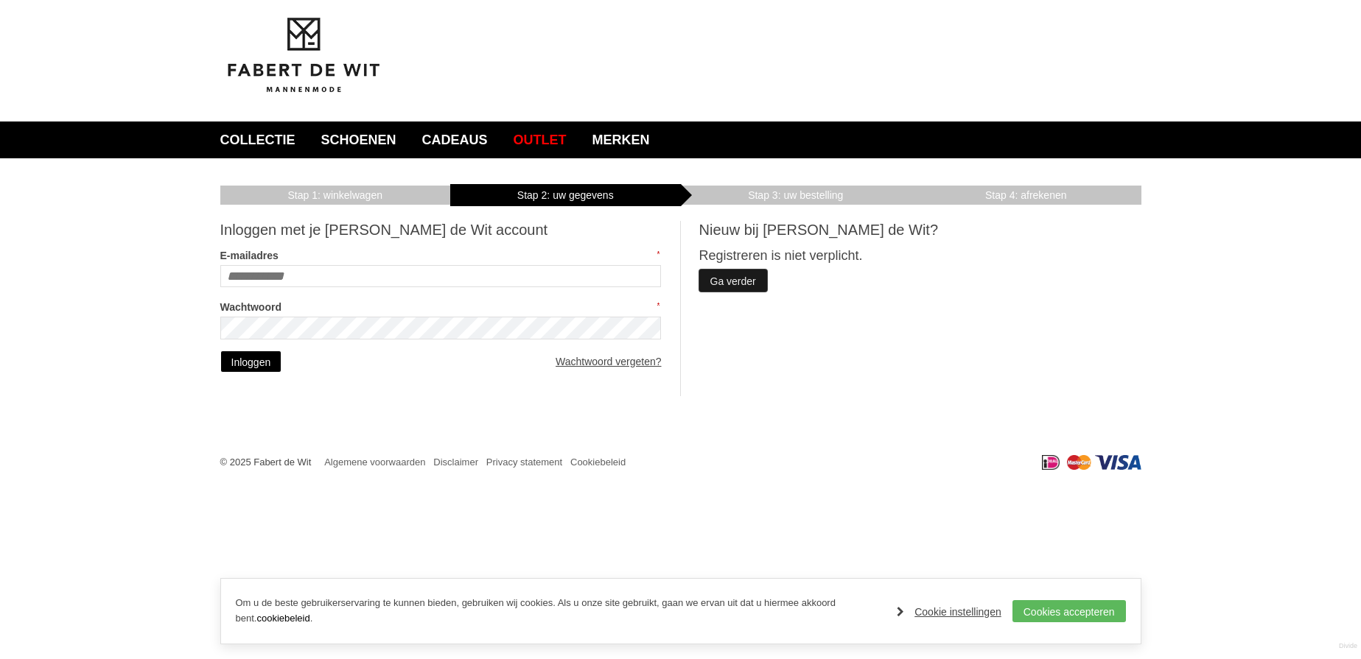
click at [704, 287] on link "Ga verder" at bounding box center [733, 281] width 68 height 22
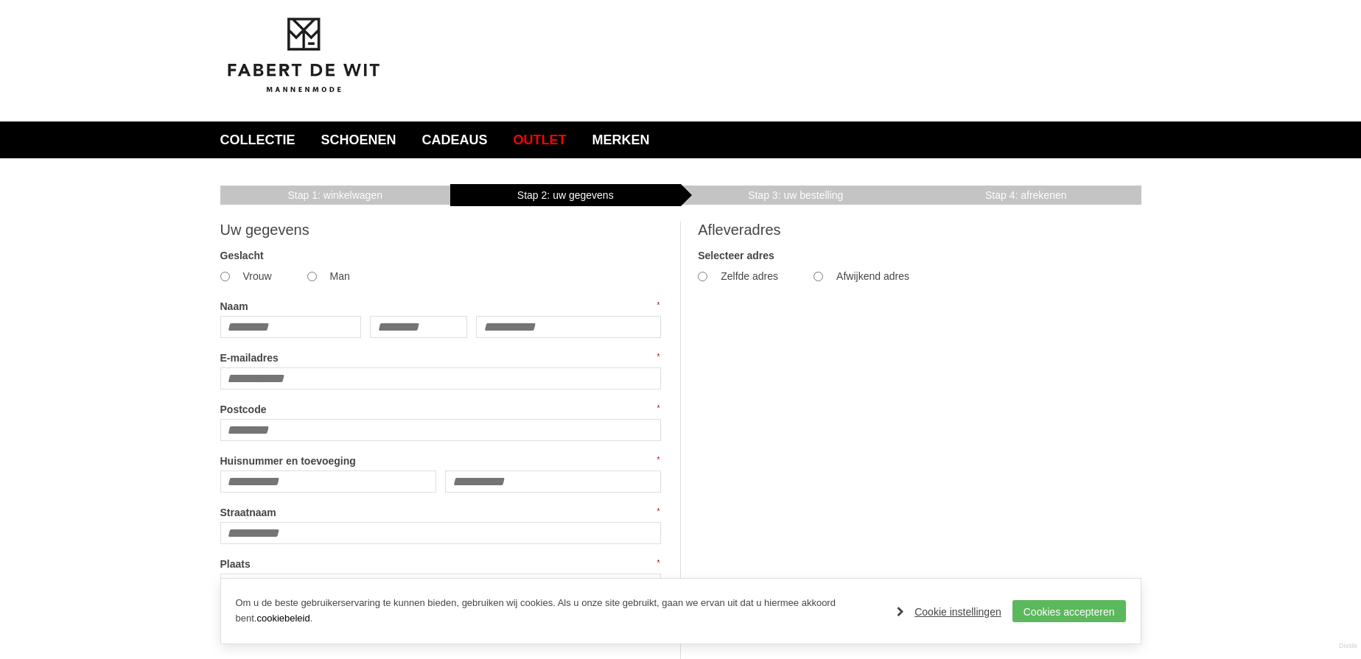
click at [281, 332] on input "Naam" at bounding box center [290, 327] width 141 height 22
type input "*******"
type input "******"
type input "**********"
type input "******"
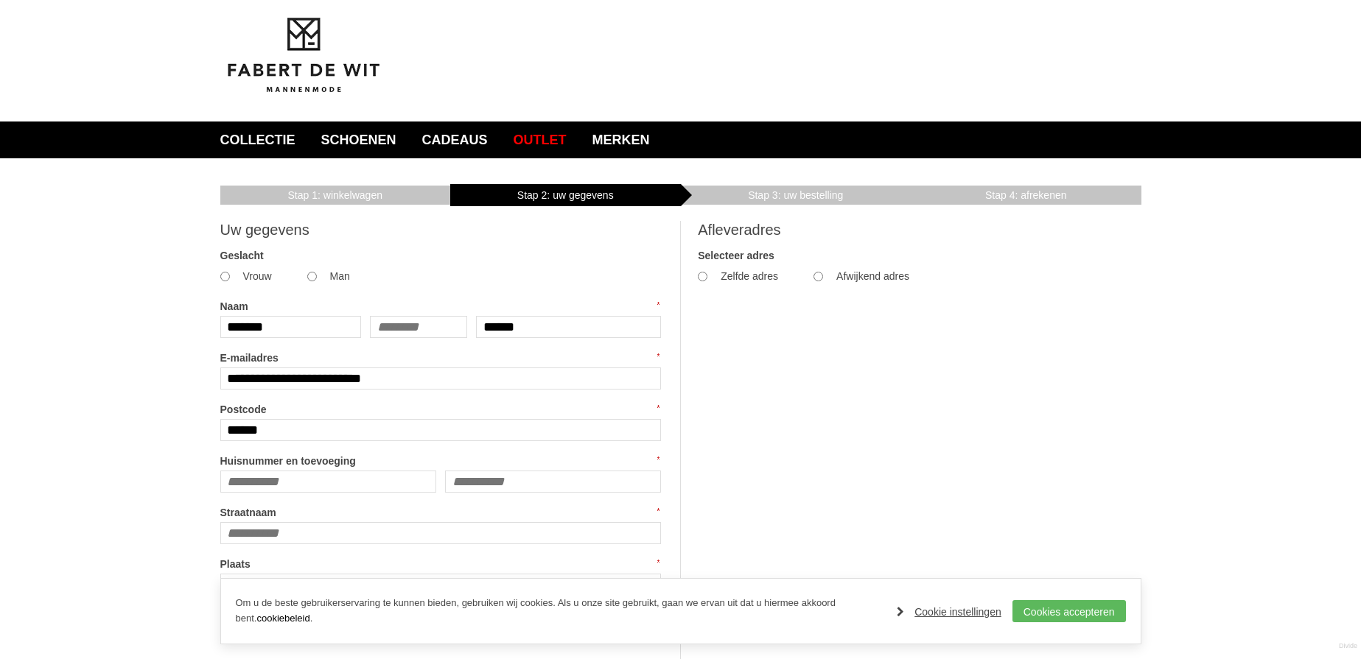
type input "**"
type input "**********"
type input "*******"
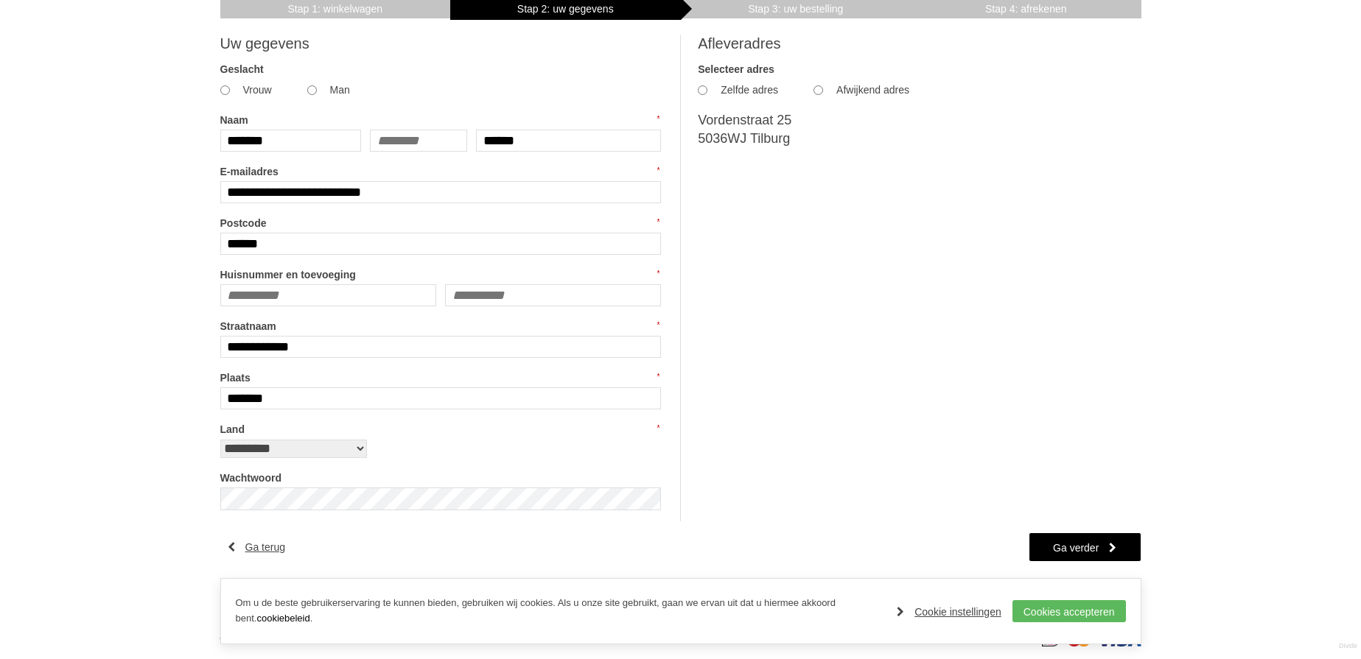
scroll to position [197, 0]
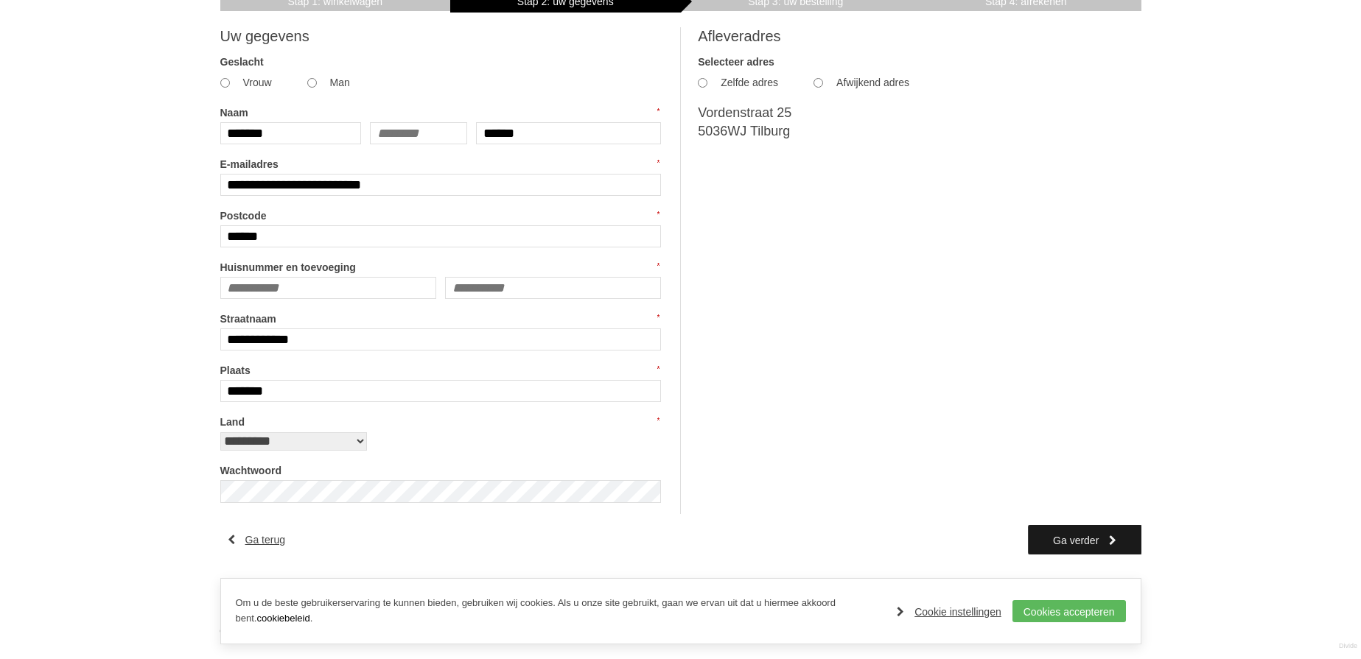
click at [1082, 539] on link "Ga verder" at bounding box center [1084, 539] width 113 height 29
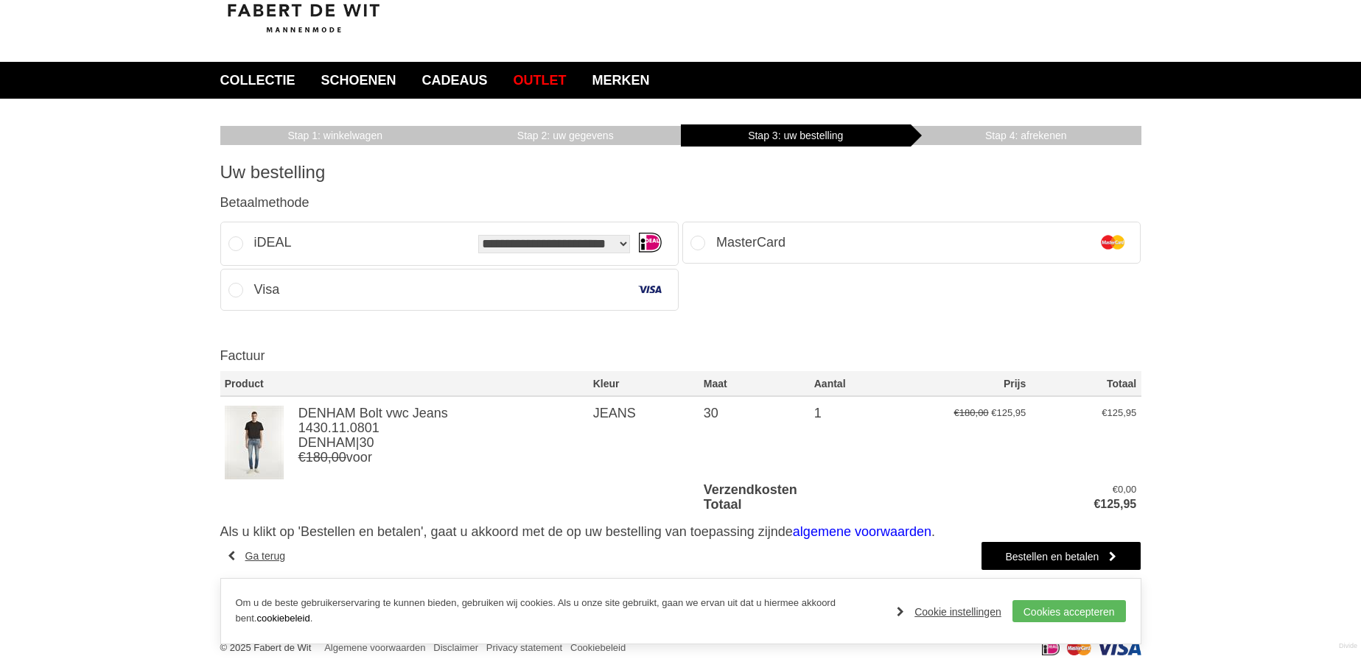
scroll to position [75, 0]
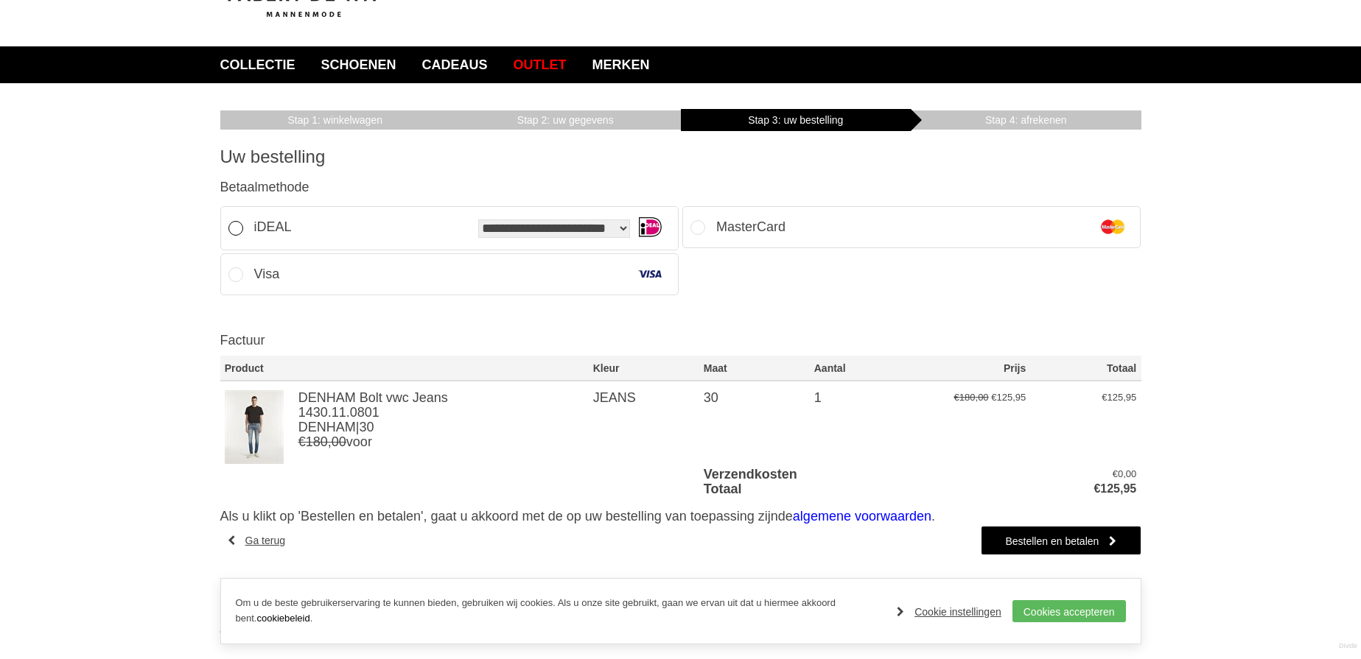
click at [628, 228] on select "**********" at bounding box center [554, 229] width 152 height 18
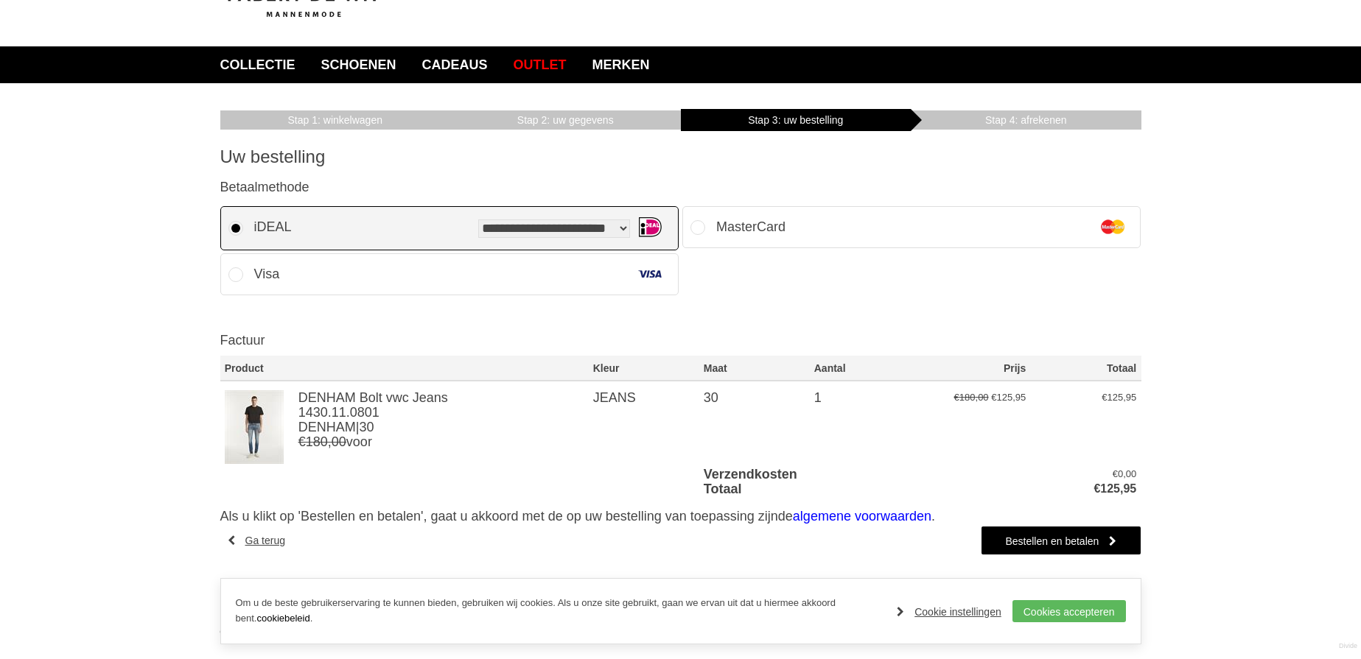
select select "*"
click at [1054, 539] on link "Bestellen en betalen" at bounding box center [1061, 540] width 160 height 29
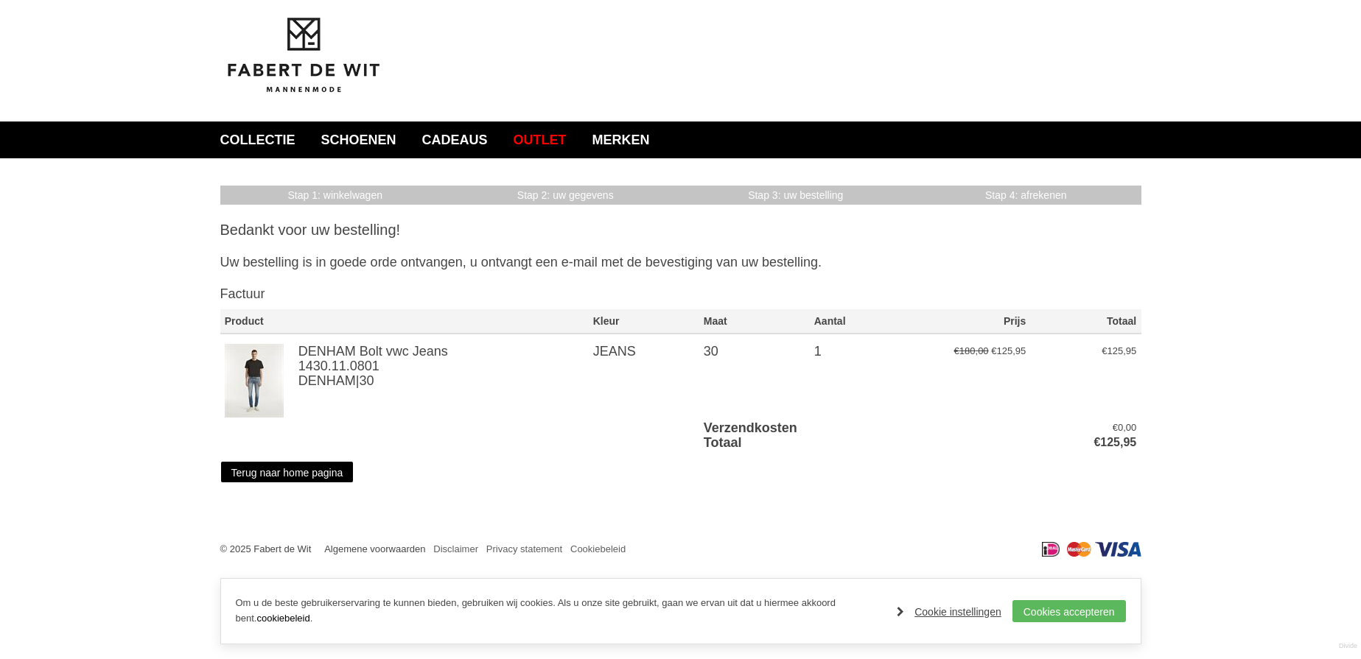
click at [368, 549] on link "Algemene voorwaarden" at bounding box center [374, 549] width 101 height 11
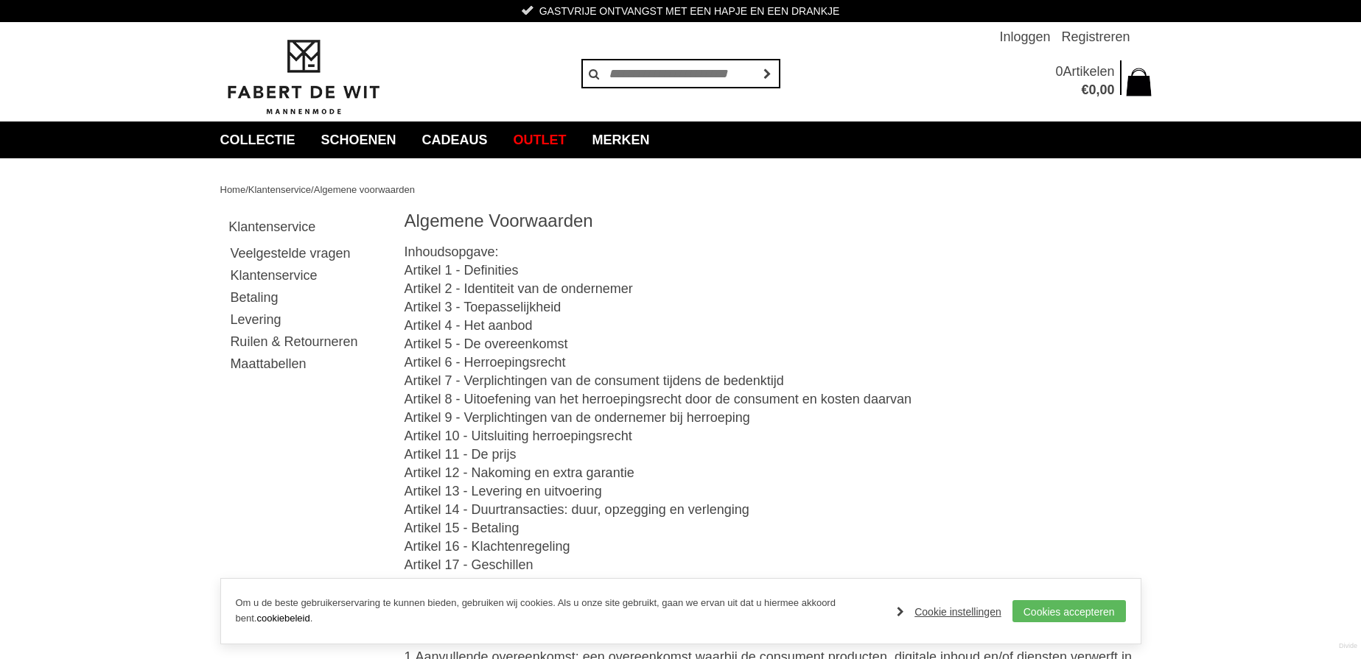
click at [263, 338] on link "Ruilen & Retourneren" at bounding box center [306, 342] width 156 height 22
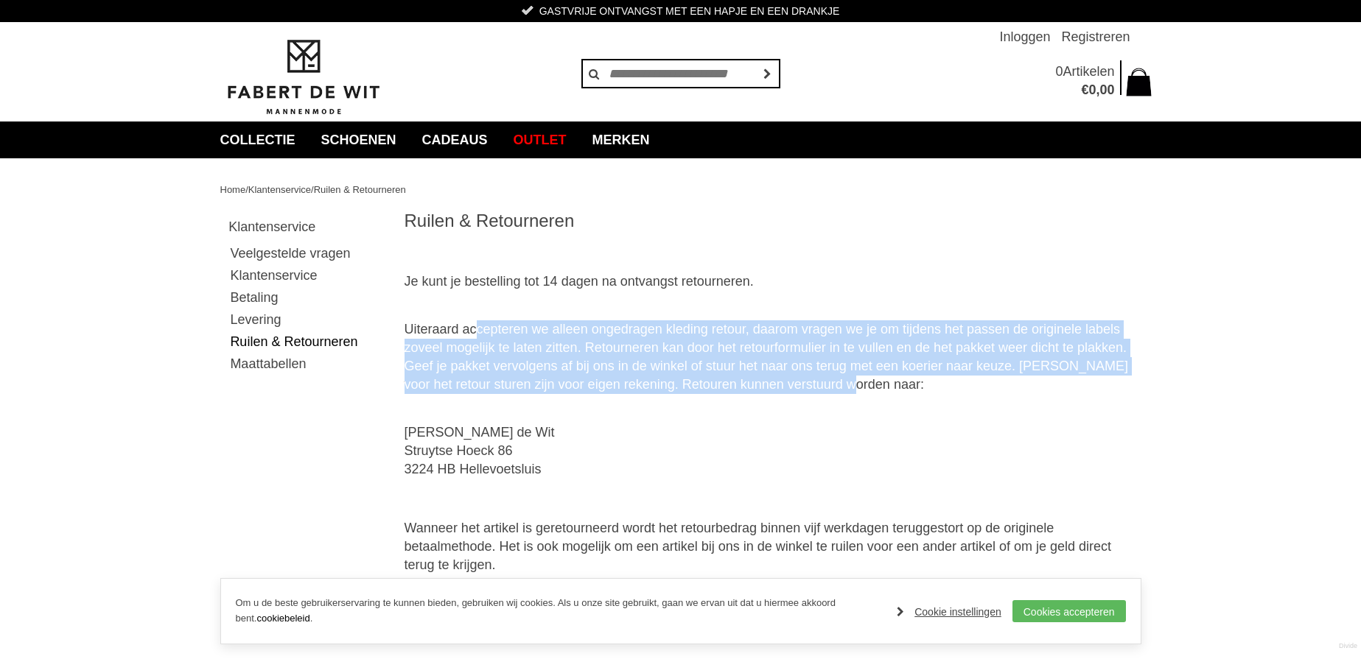
drag, startPoint x: 498, startPoint y: 334, endPoint x: 914, endPoint y: 393, distance: 420.4
click at [854, 379] on p "Uiteraard accepteren we alleen ongedragen kleding retour, daarom vragen we je o…" at bounding box center [772, 357] width 737 height 111
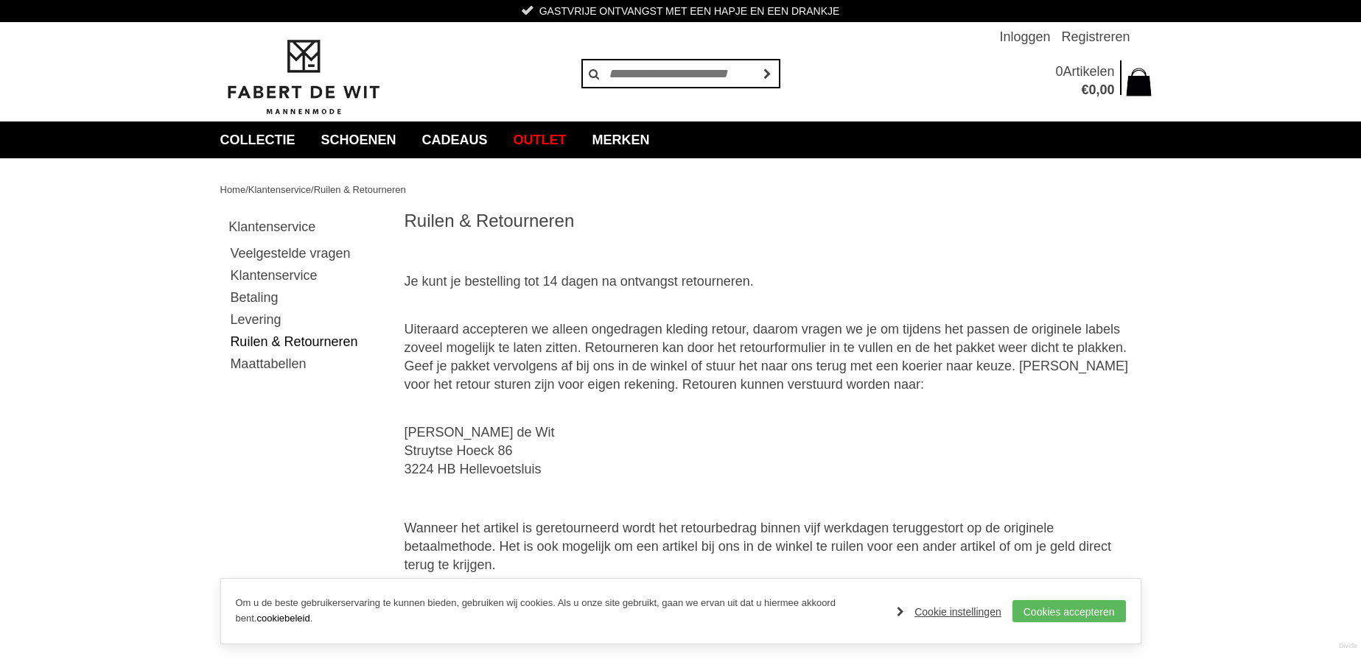
click at [914, 393] on p "Uiteraard accepteren we alleen ongedragen kleding retour, daarom vragen we je o…" at bounding box center [772, 357] width 737 height 111
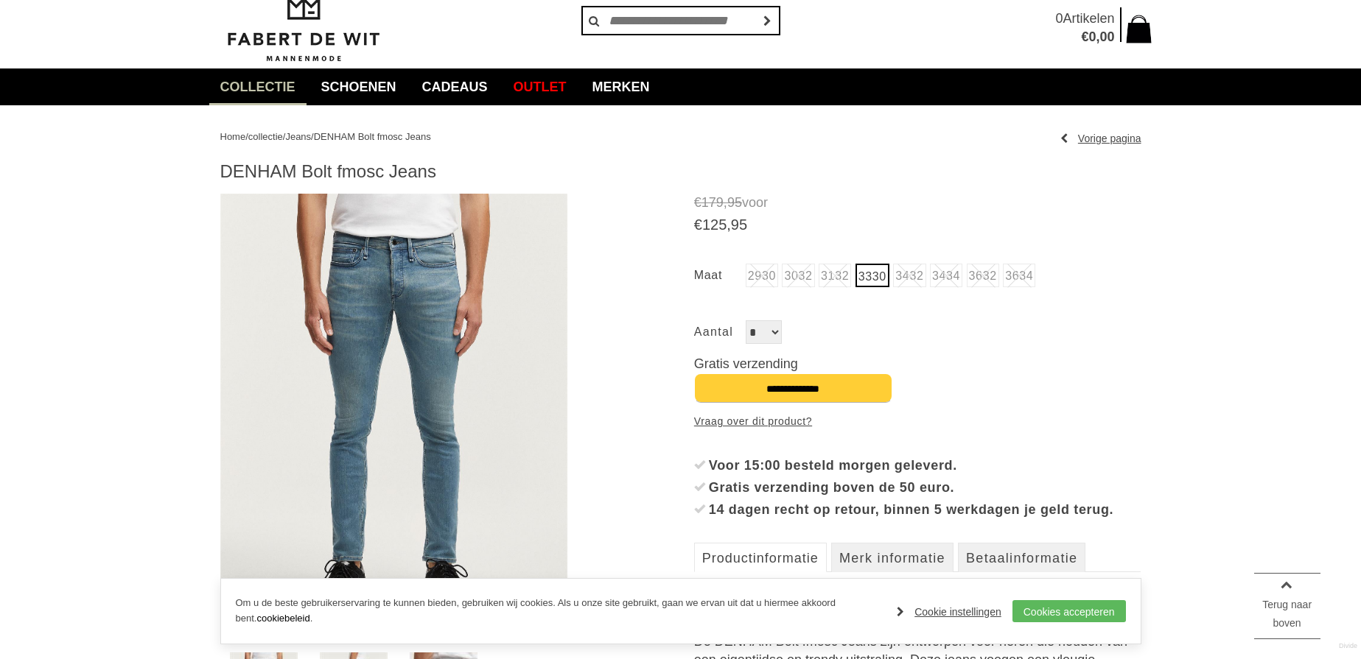
scroll to position [48, 0]
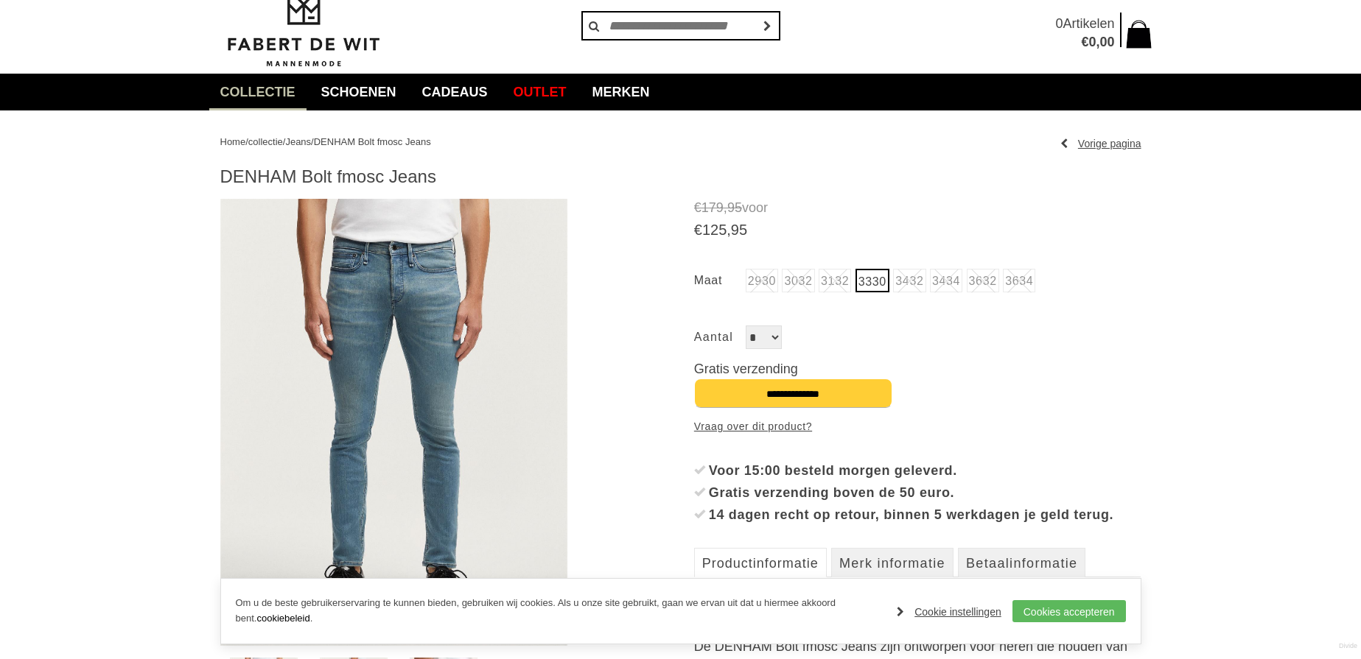
click at [309, 137] on span "Jeans" at bounding box center [298, 141] width 26 height 11
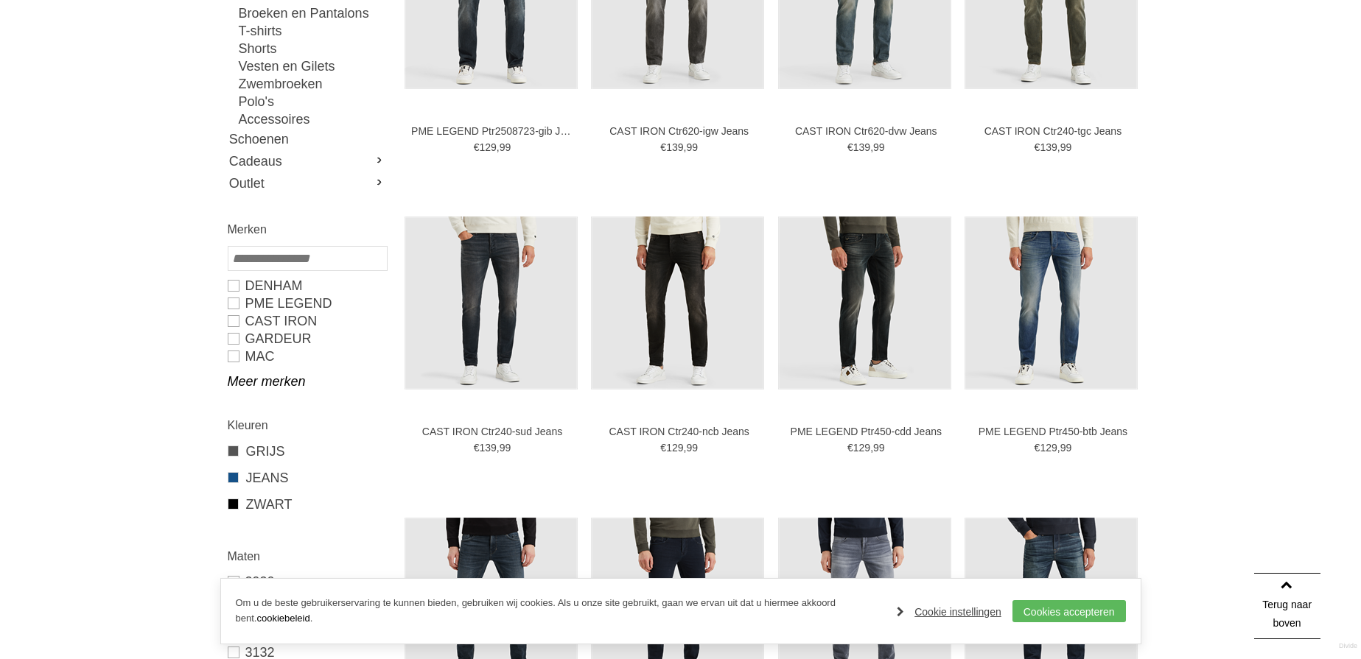
scroll to position [368, 0]
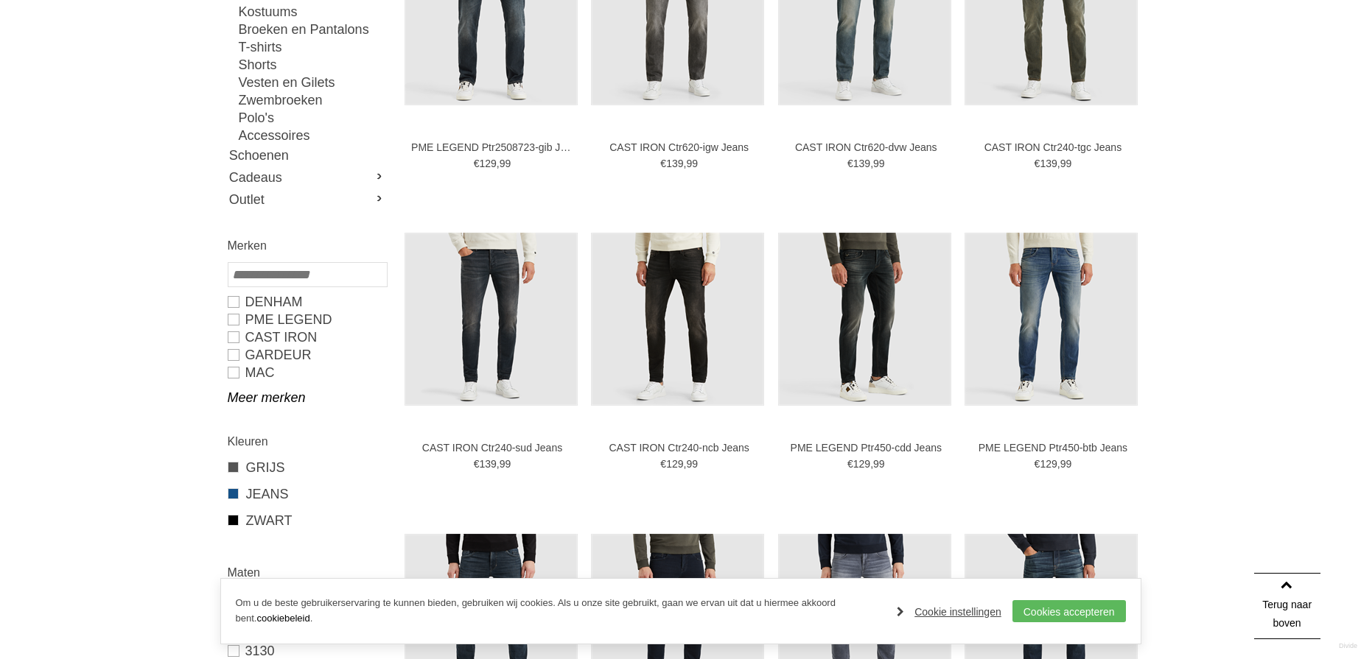
click at [230, 300] on link "DENHAM" at bounding box center [307, 302] width 158 height 18
type input "***"
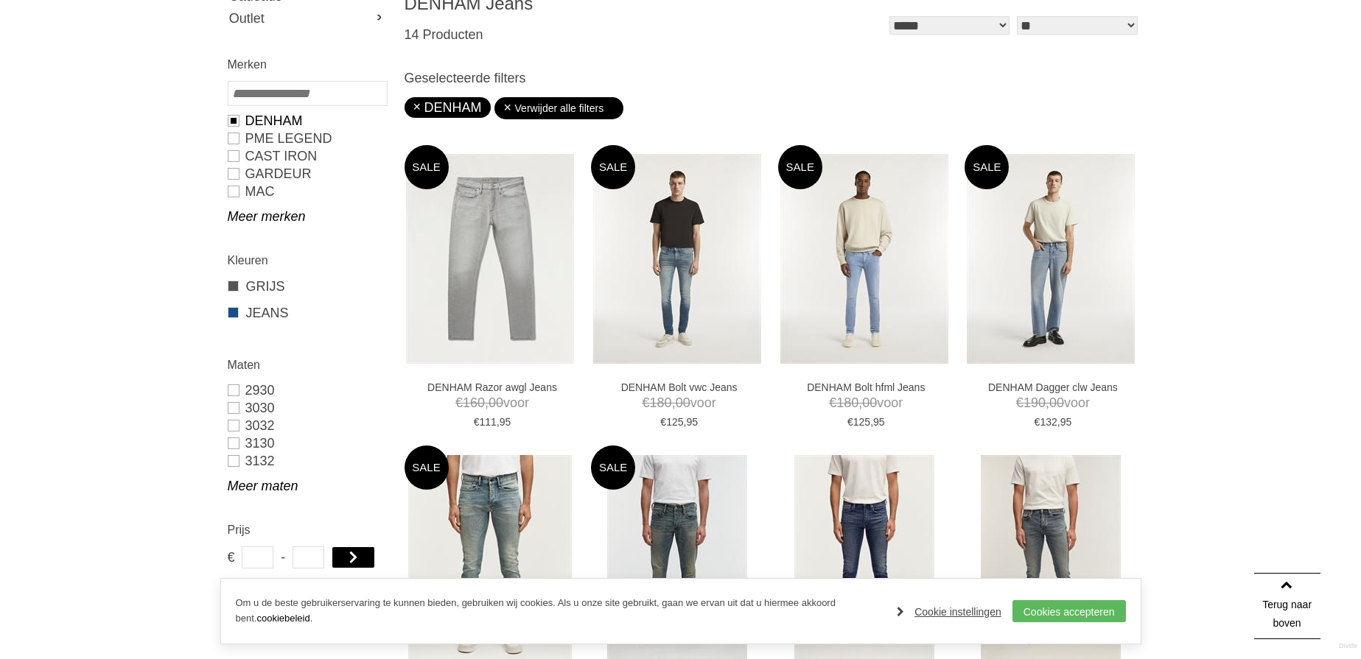
scroll to position [478, 0]
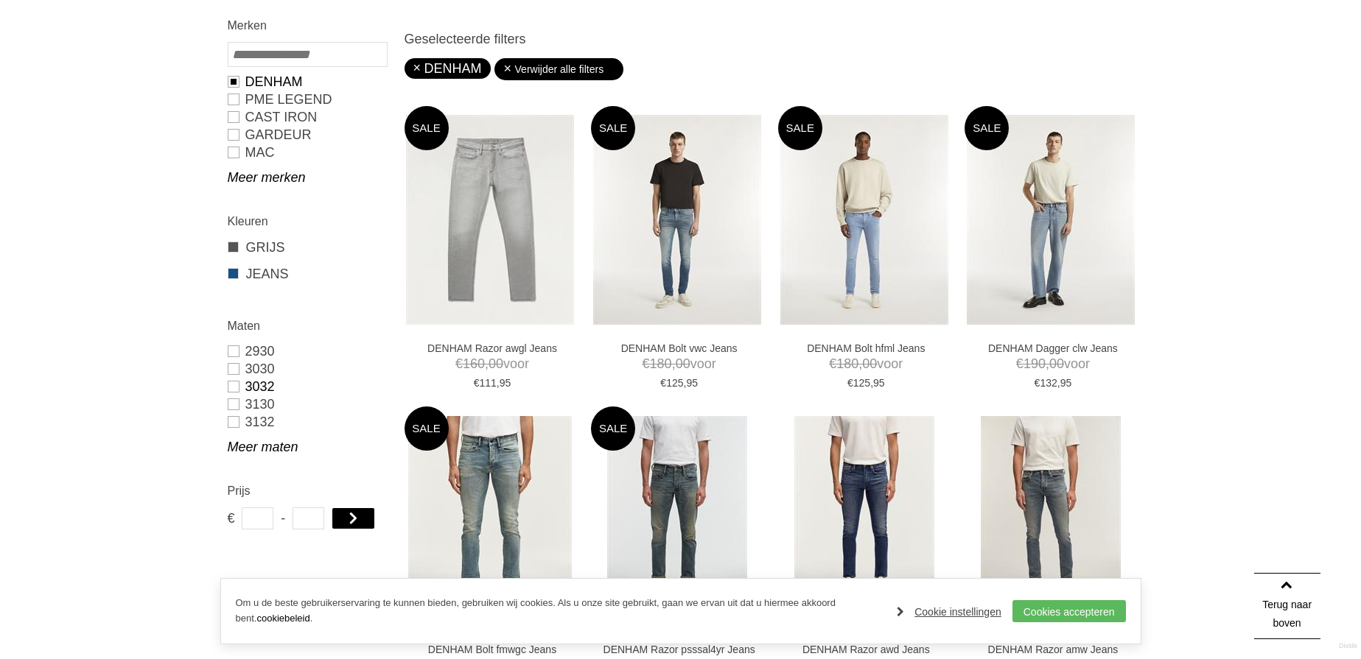
click at [239, 385] on link "3032" at bounding box center [307, 387] width 158 height 18
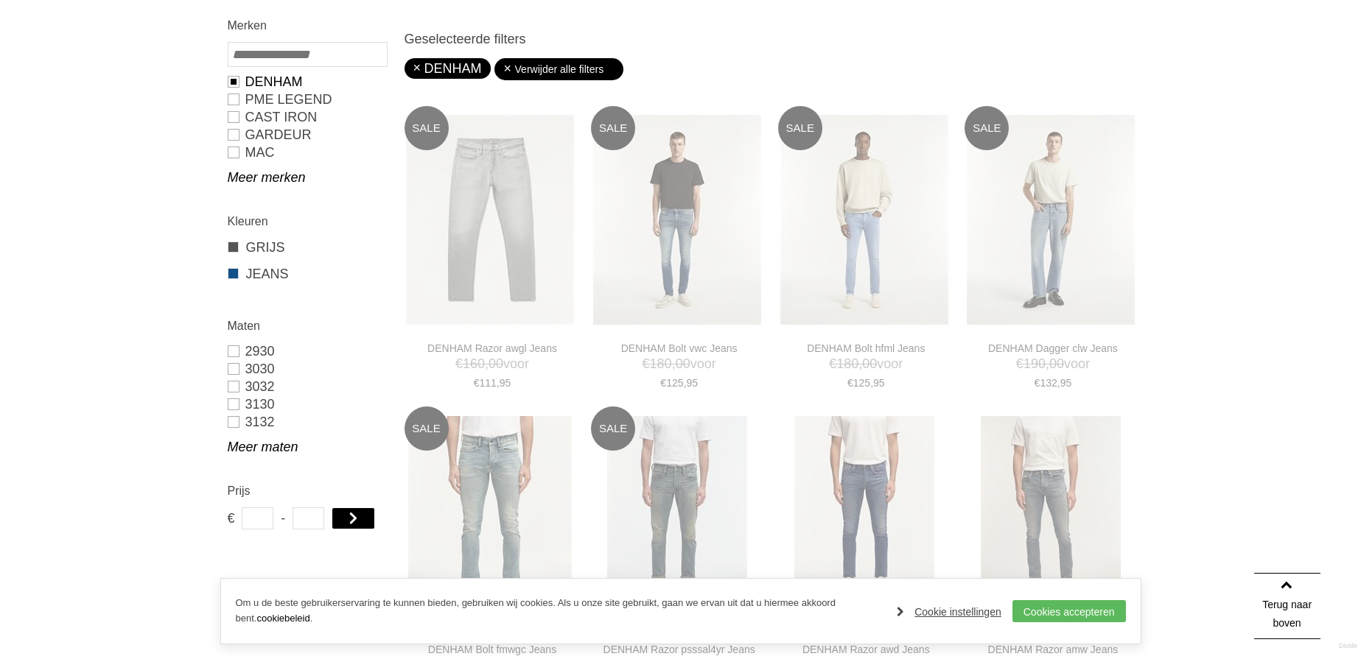
type input "***"
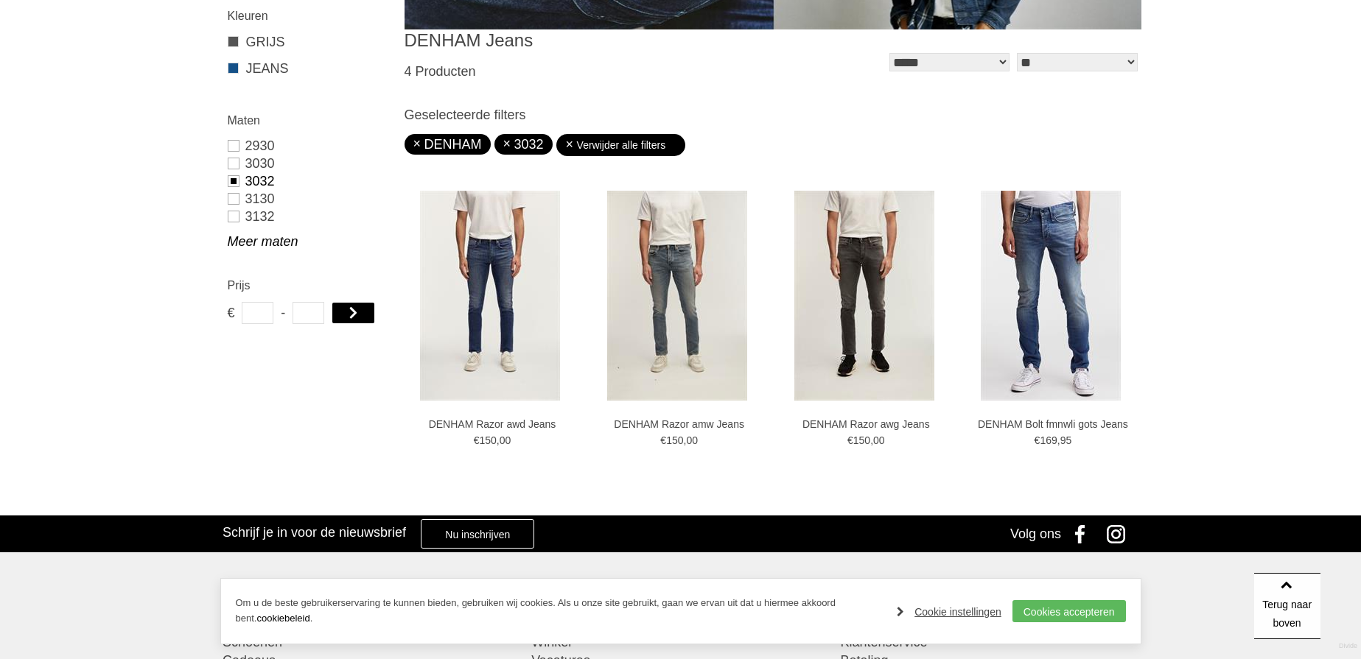
scroll to position [467, 0]
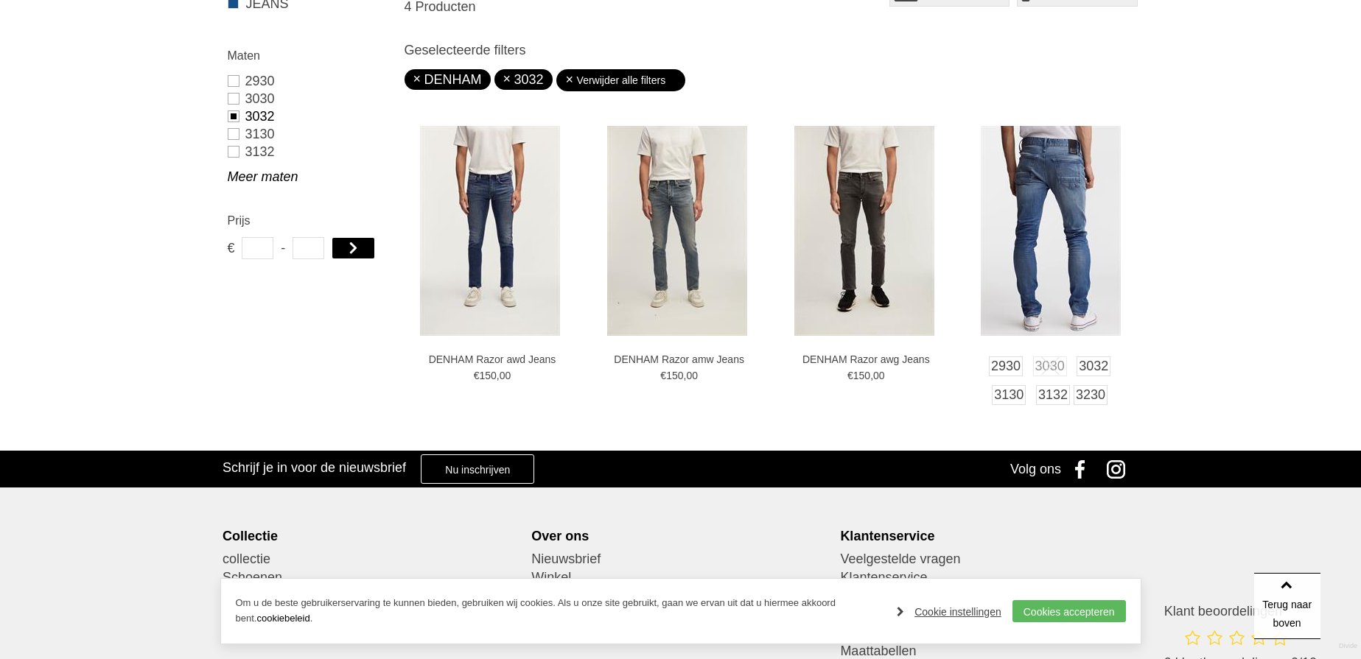
click at [1063, 243] on img at bounding box center [1051, 231] width 140 height 210
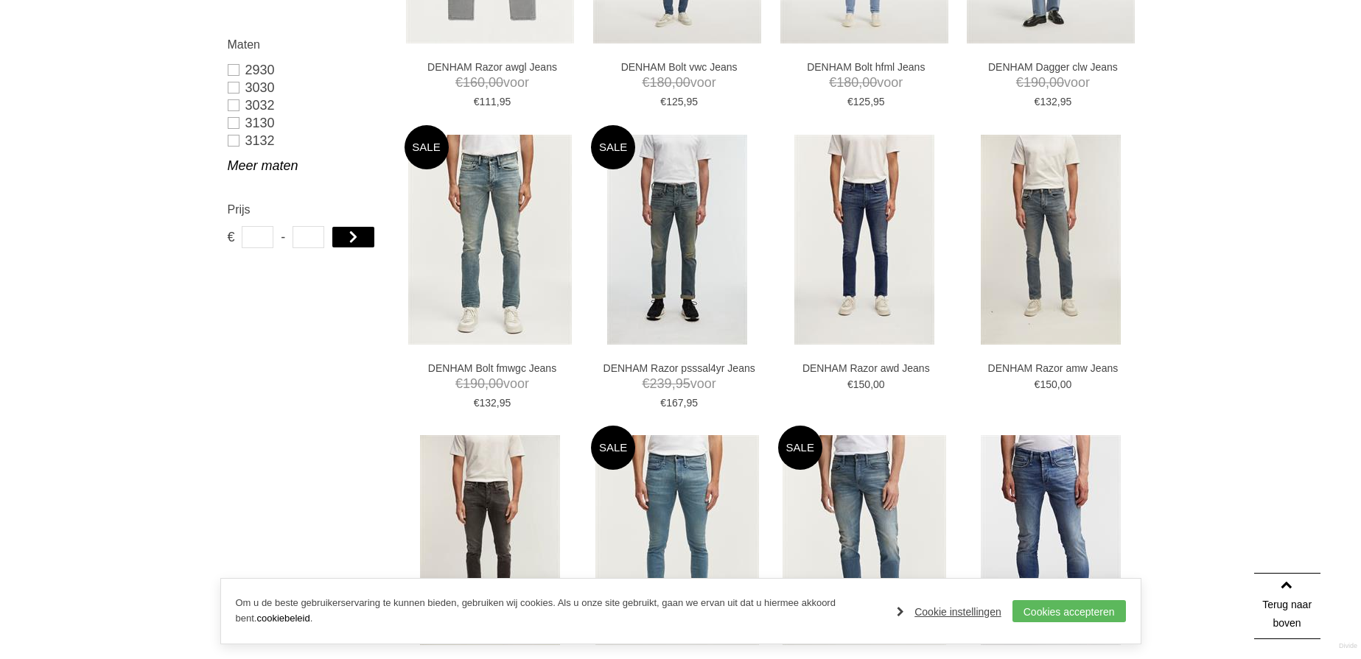
scroll to position [368, 0]
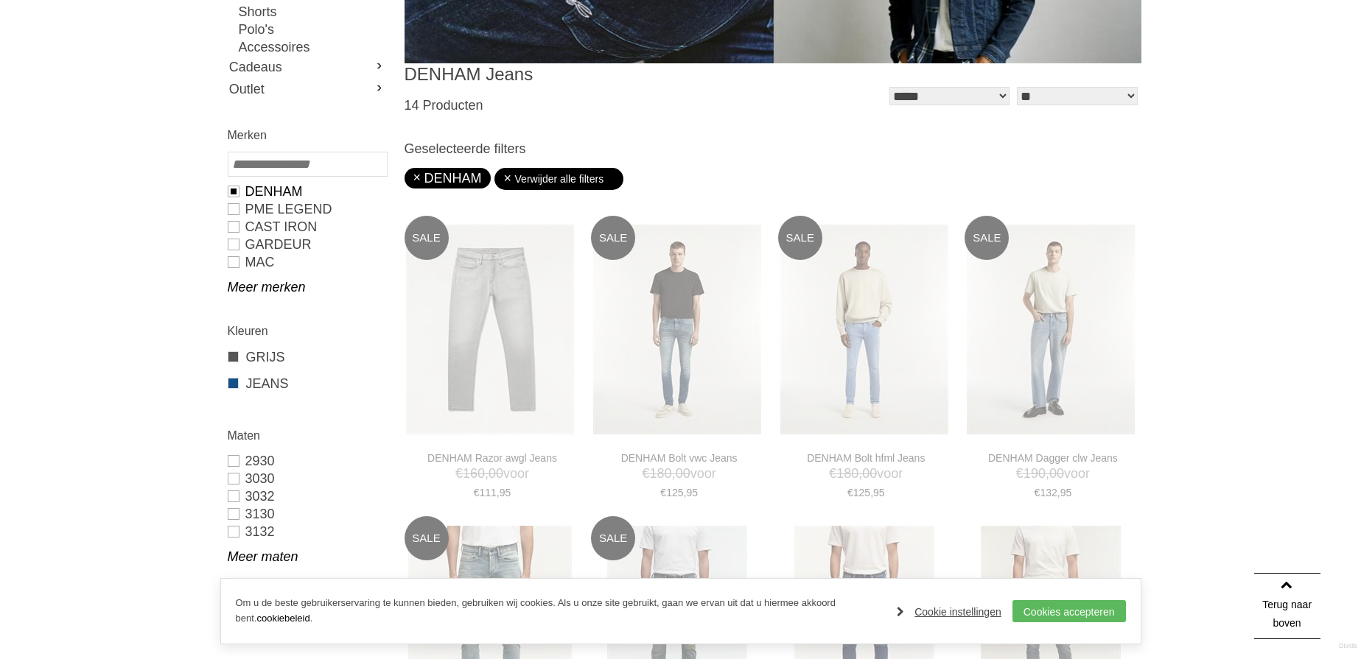
type input "**"
type input "***"
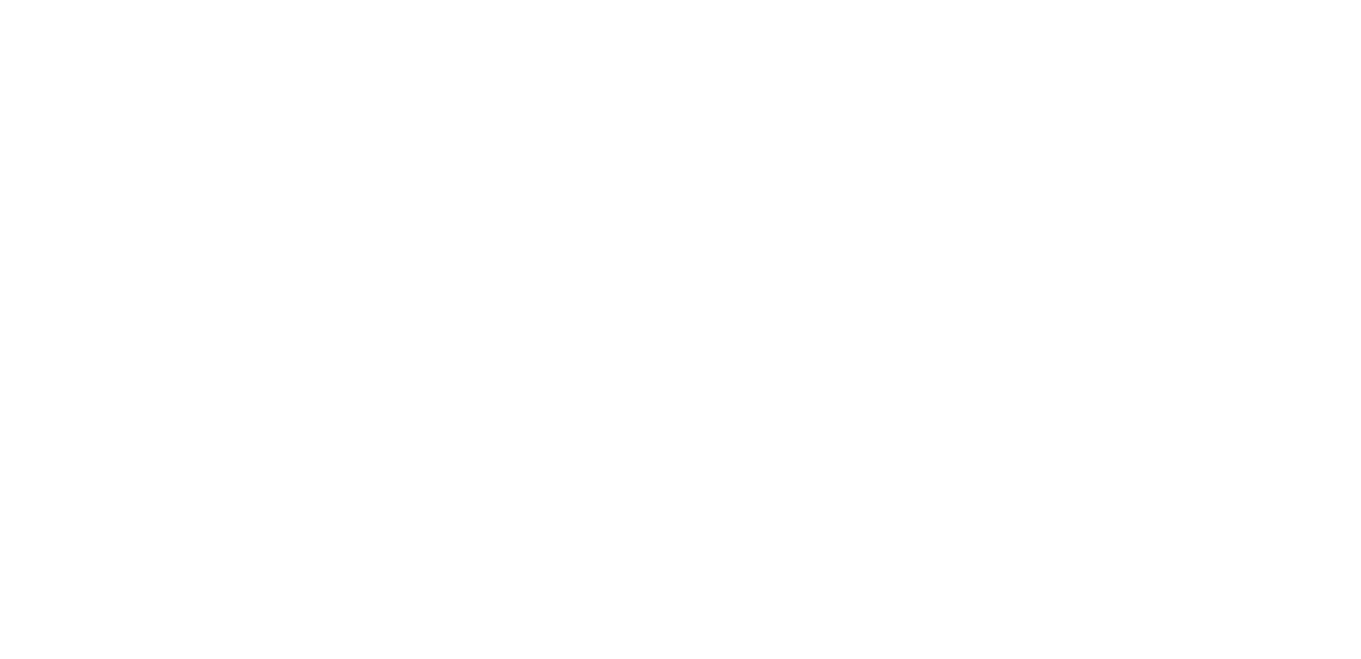
scroll to position [48, 0]
